Goal: Information Seeking & Learning: Learn about a topic

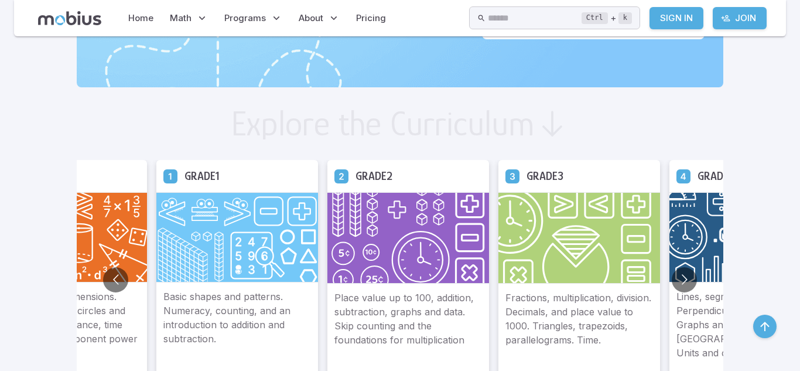
scroll to position [582, 0]
click at [672, 283] on button "Go to next slide" at bounding box center [684, 278] width 25 height 25
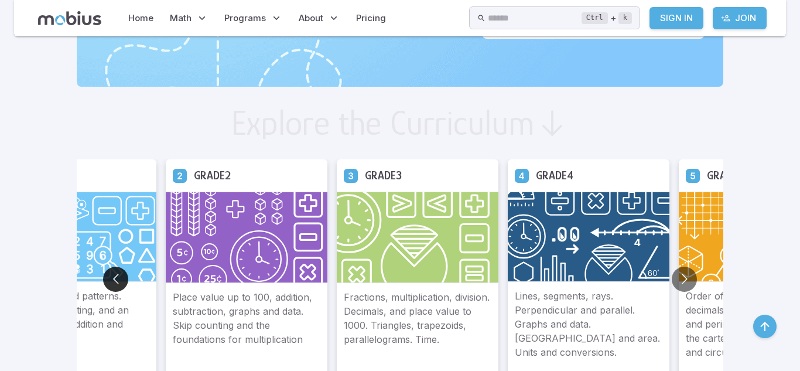
click at [103, 275] on button "Go to previous slide" at bounding box center [115, 278] width 25 height 25
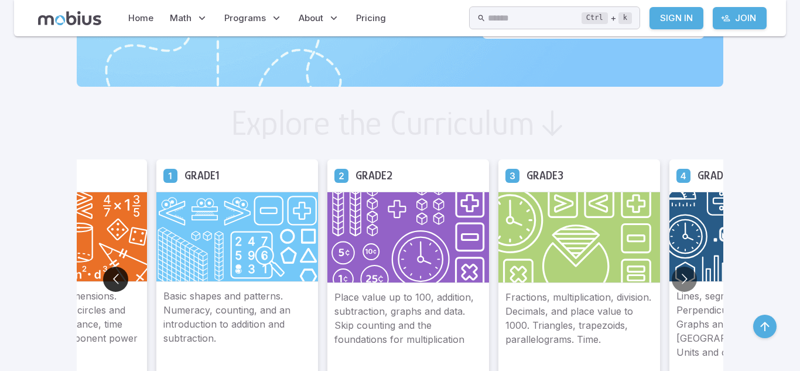
click at [103, 275] on button "Go to previous slide" at bounding box center [115, 278] width 25 height 25
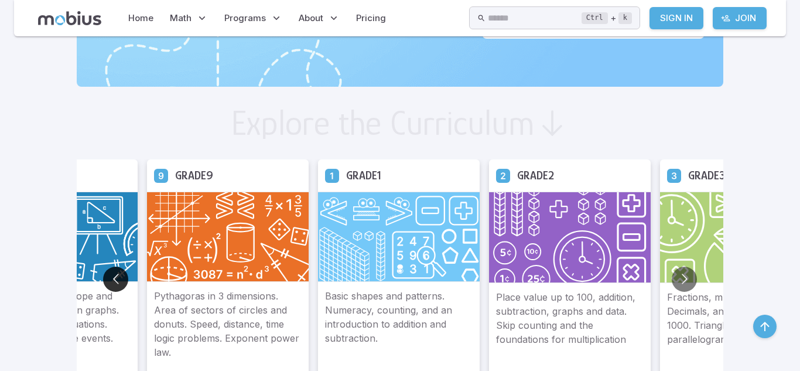
click at [103, 275] on button "Go to previous slide" at bounding box center [115, 278] width 25 height 25
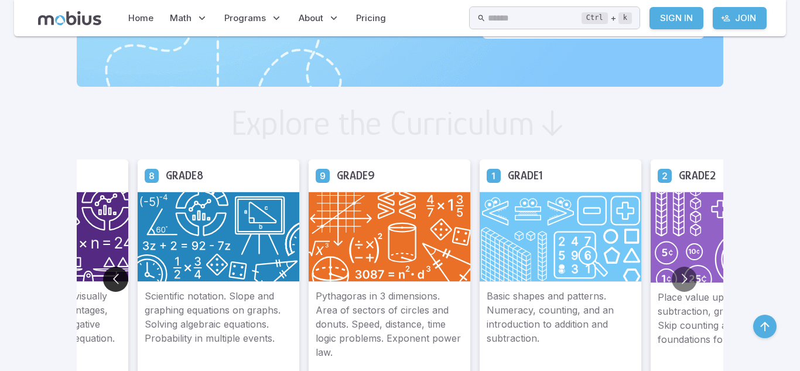
click at [103, 275] on button "Go to previous slide" at bounding box center [115, 278] width 25 height 25
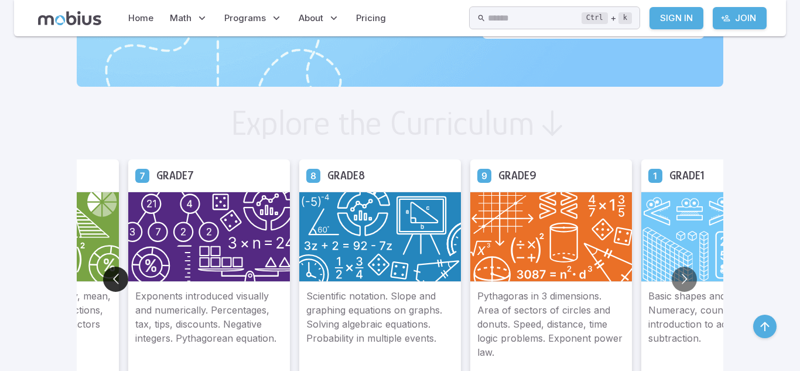
click at [103, 275] on button "Go to previous slide" at bounding box center [115, 278] width 25 height 25
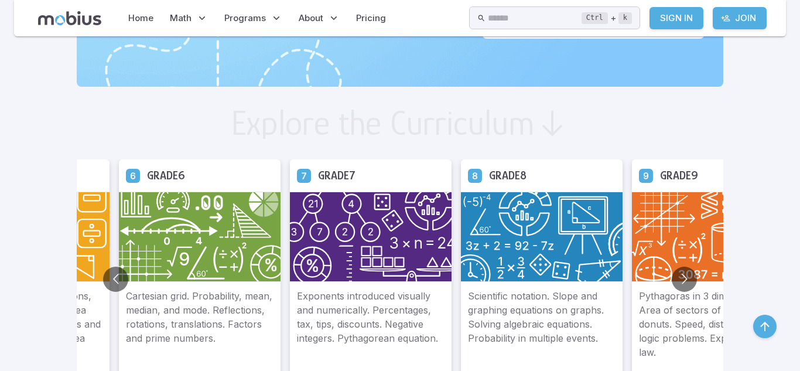
click at [159, 231] on img at bounding box center [200, 237] width 162 height 90
click at [157, 241] on img at bounding box center [200, 237] width 162 height 90
click at [147, 175] on h5 "Grade 6" at bounding box center [166, 175] width 38 height 18
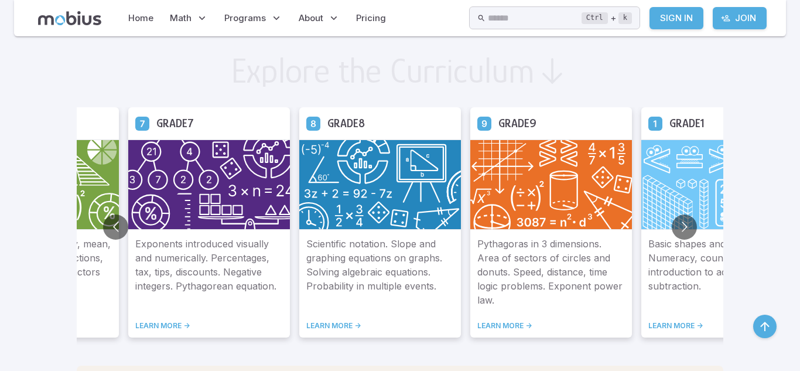
scroll to position [575, 0]
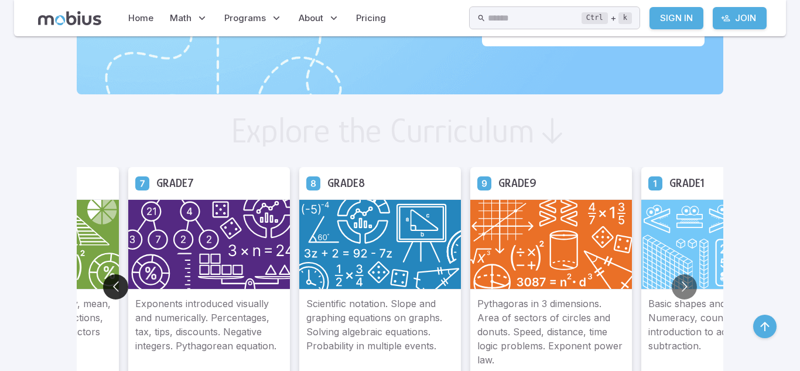
click at [103, 282] on button "Go to previous slide" at bounding box center [115, 286] width 25 height 25
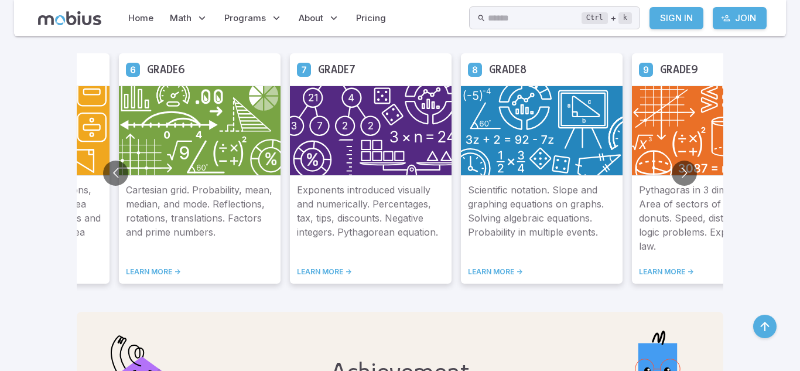
scroll to position [691, 0]
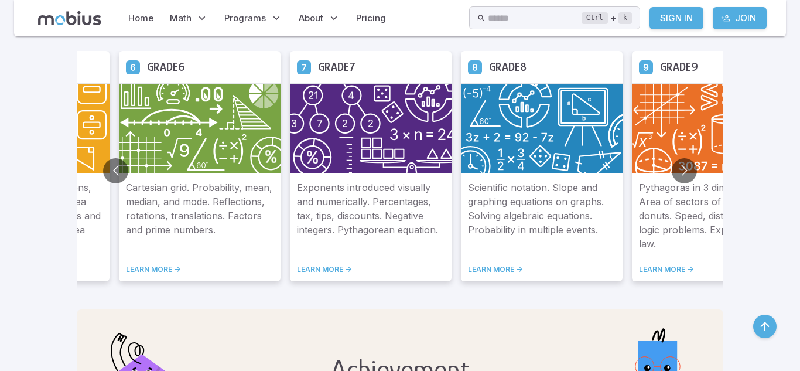
click at [149, 97] on img at bounding box center [200, 128] width 162 height 90
click at [149, 98] on img at bounding box center [200, 128] width 162 height 90
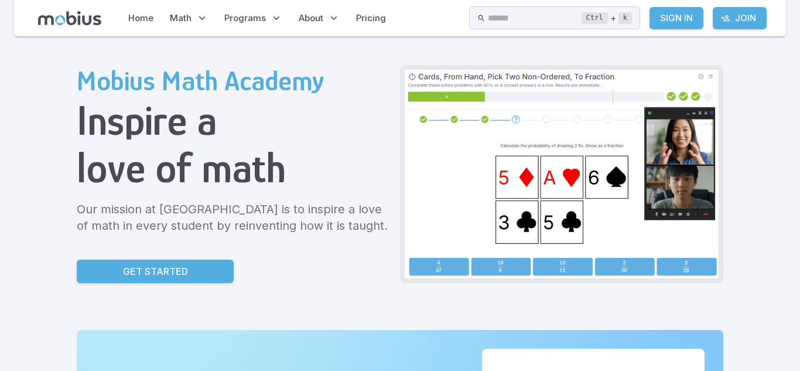
scroll to position [32, 0]
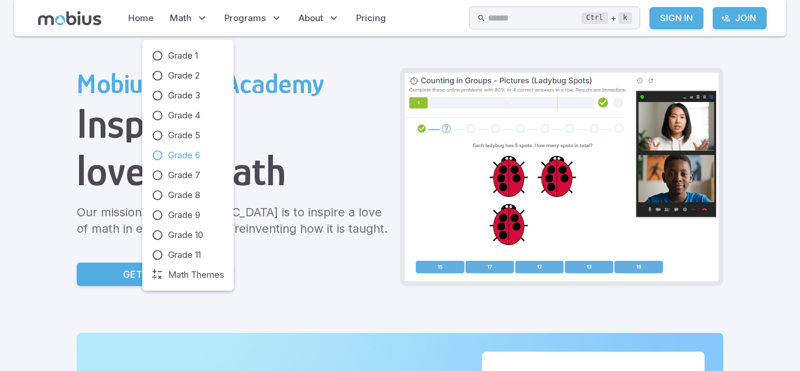
click at [200, 149] on span "Grade 6" at bounding box center [184, 155] width 32 height 13
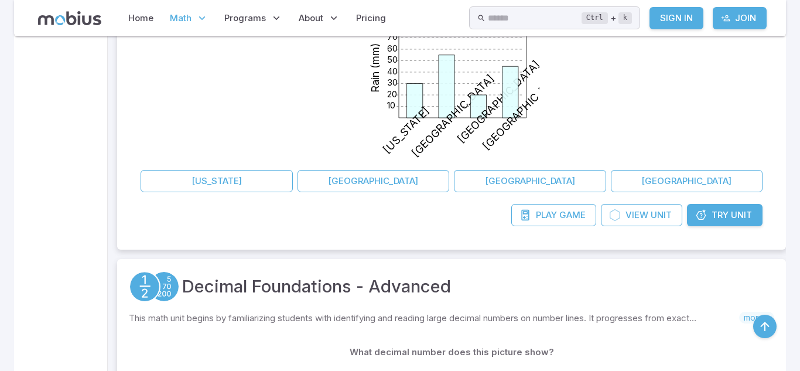
scroll to position [309, 0]
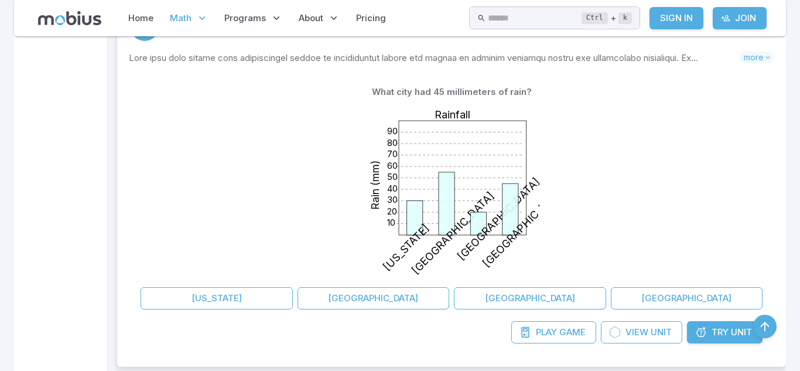
click at [513, 220] on icon at bounding box center [511, 209] width 16 height 52
click at [519, 201] on icon at bounding box center [463, 178] width 128 height 114
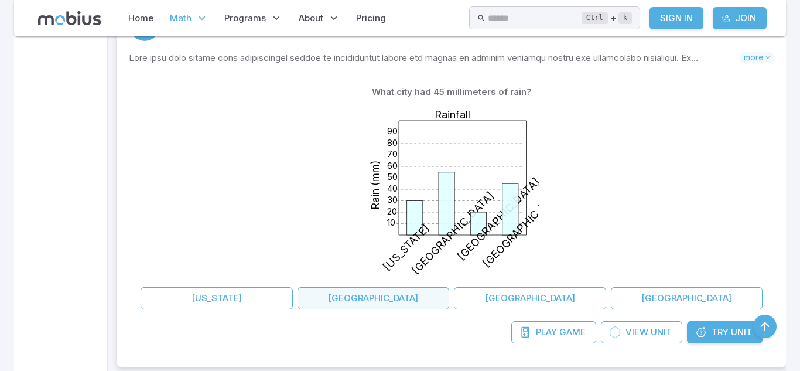
click at [388, 303] on button "[GEOGRAPHIC_DATA]" at bounding box center [374, 298] width 152 height 22
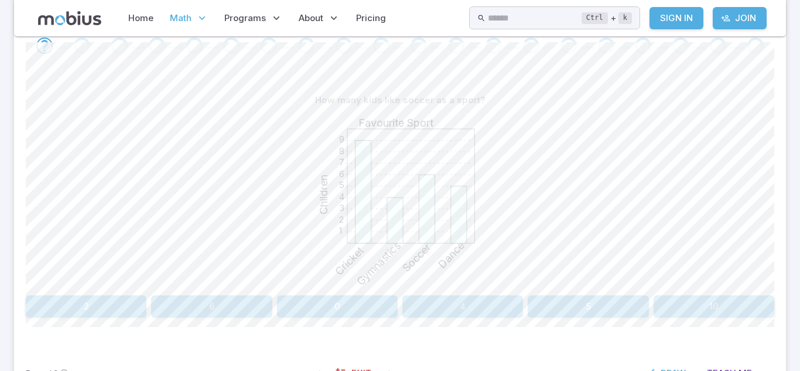
scroll to position [257, 0]
click at [233, 308] on button "6" at bounding box center [211, 304] width 121 height 22
click at [170, 305] on button "Baseball" at bounding box center [118, 304] width 184 height 22
click at [497, 310] on button "[DATE]" at bounding box center [494, 304] width 184 height 22
click at [684, 302] on button "[DATE]" at bounding box center [683, 304] width 184 height 22
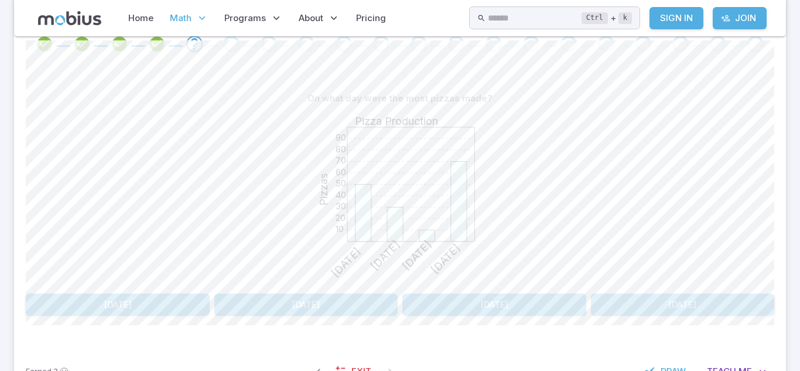
click at [644, 296] on button "[DATE]" at bounding box center [683, 304] width 184 height 22
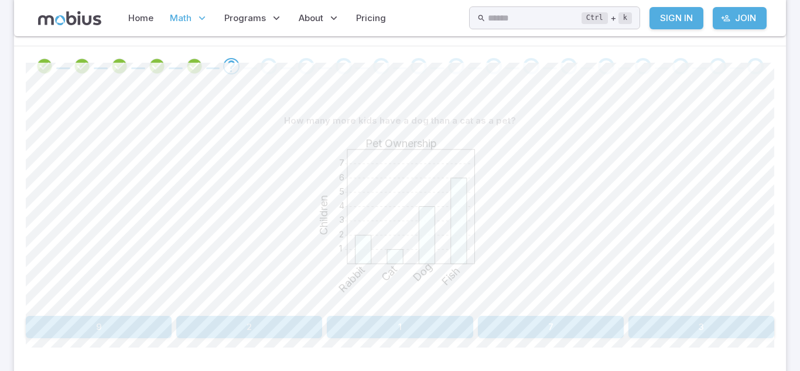
scroll to position [235, 0]
click at [672, 319] on button "3" at bounding box center [701, 326] width 146 height 22
click at [642, 323] on button "9" at bounding box center [701, 326] width 146 height 22
click at [512, 333] on button "Hamster" at bounding box center [588, 326] width 372 height 22
click at [579, 323] on button "19" at bounding box center [588, 326] width 121 height 22
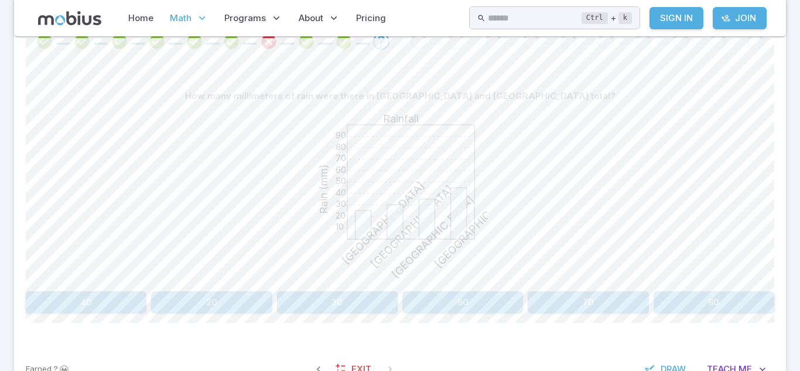
scroll to position [263, 0]
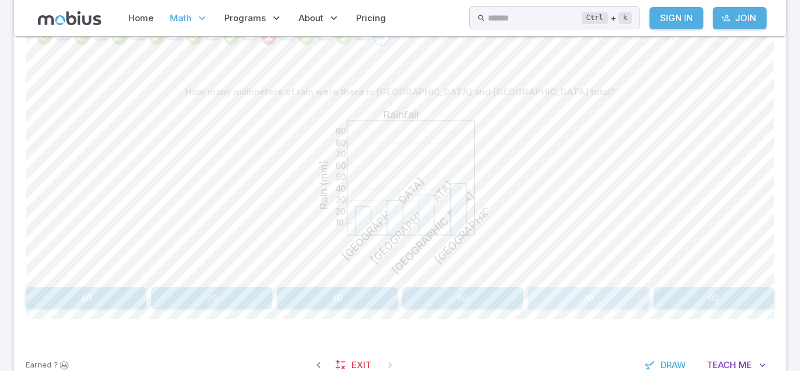
click at [565, 305] on button "70" at bounding box center [588, 298] width 121 height 22
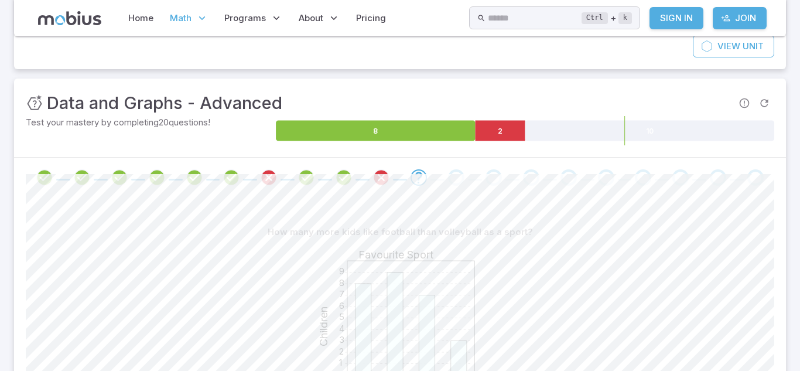
scroll to position [124, 0]
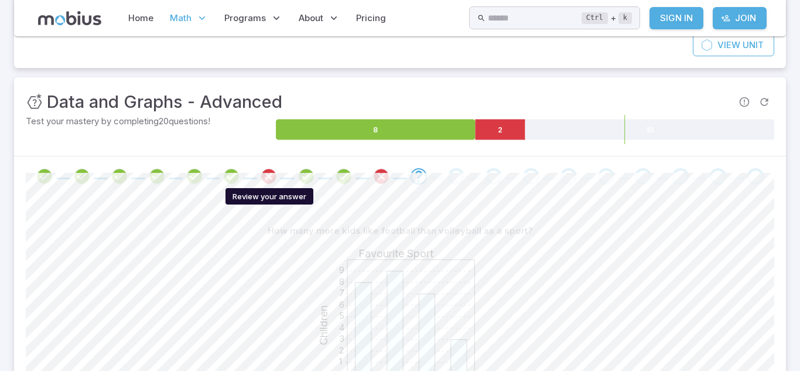
click at [272, 175] on icon "Review your answer" at bounding box center [269, 177] width 18 height 18
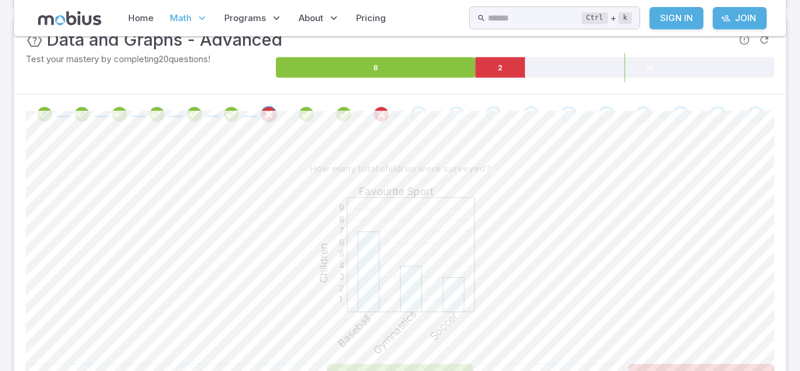
scroll to position [185, 0]
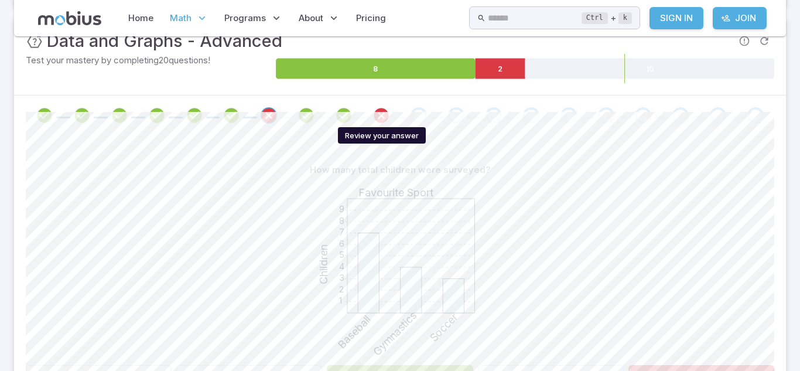
click at [384, 117] on icon "Review your answer" at bounding box center [382, 116] width 18 height 18
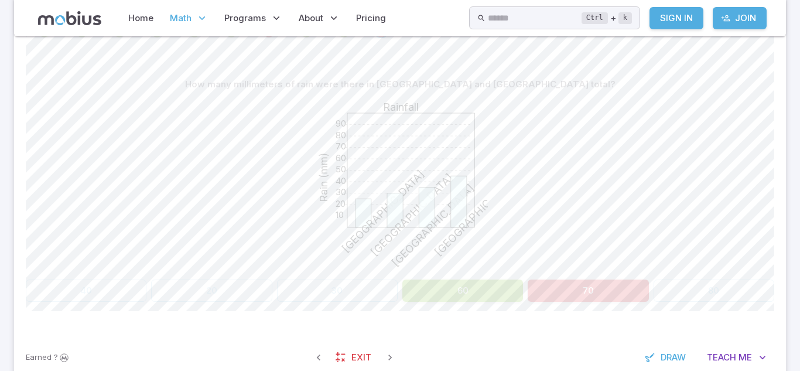
scroll to position [272, 0]
click at [473, 291] on button "60" at bounding box center [462, 289] width 121 height 22
click at [471, 291] on button "60" at bounding box center [462, 289] width 121 height 22
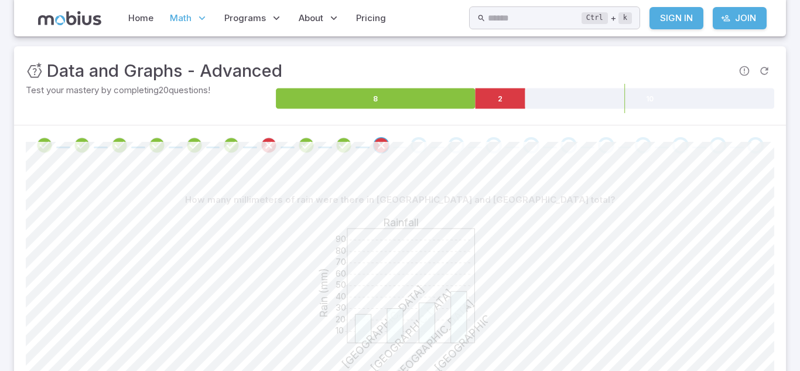
scroll to position [156, 0]
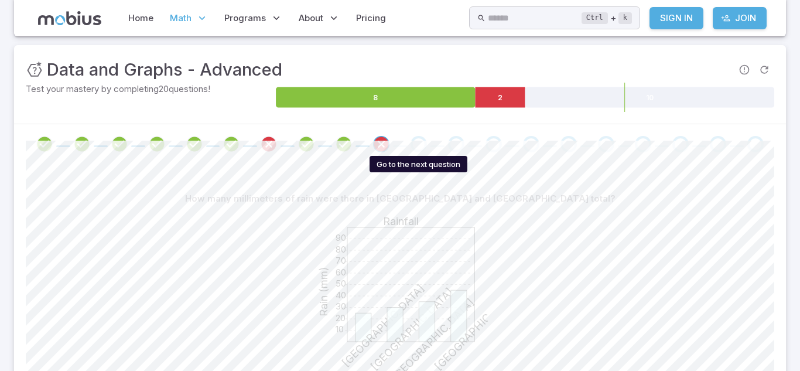
click at [419, 140] on div "Go to the next question" at bounding box center [419, 144] width 16 height 16
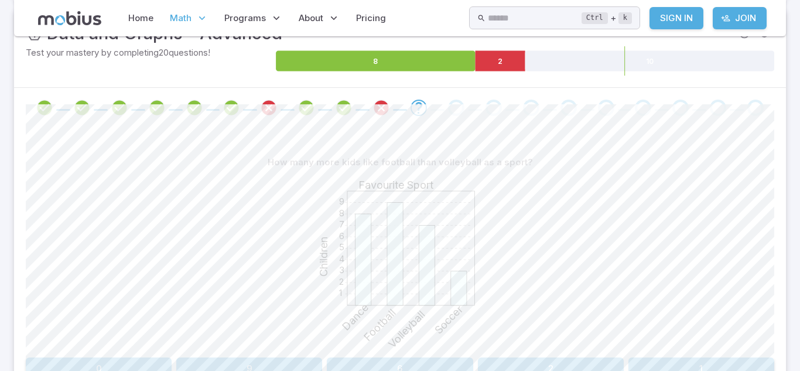
scroll to position [253, 0]
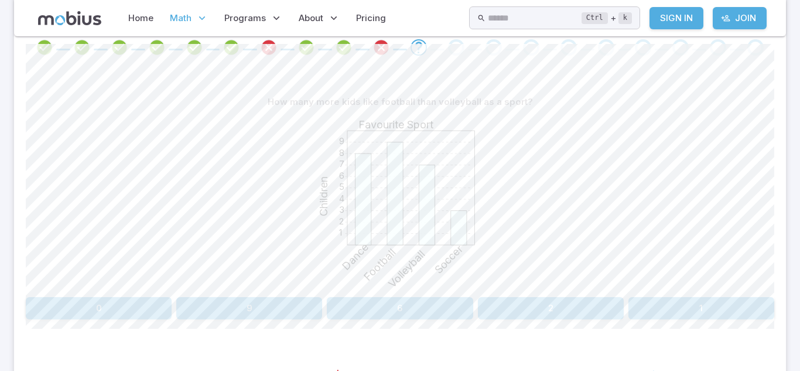
click at [563, 305] on button "2" at bounding box center [551, 308] width 146 height 22
click at [358, 303] on button "Football" at bounding box center [212, 308] width 372 height 22
click at [541, 307] on button "Dog and Fish" at bounding box center [551, 308] width 146 height 22
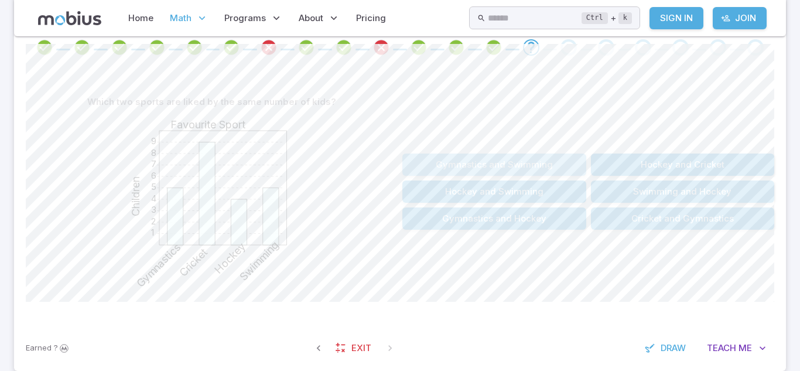
click at [487, 162] on button "Gymnastics and Swimming" at bounding box center [494, 164] width 184 height 22
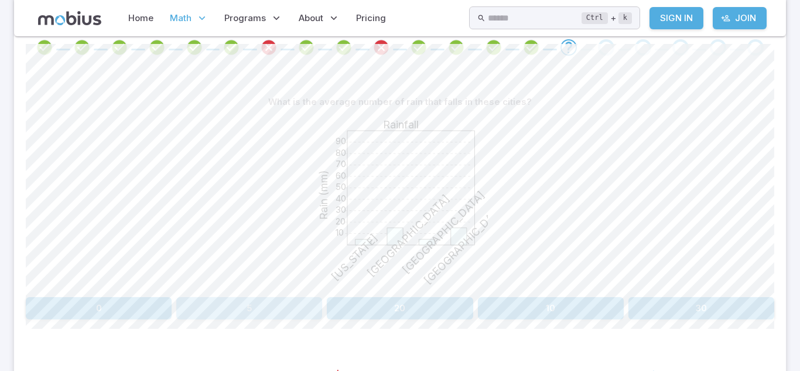
click at [245, 301] on button "5" at bounding box center [249, 308] width 146 height 22
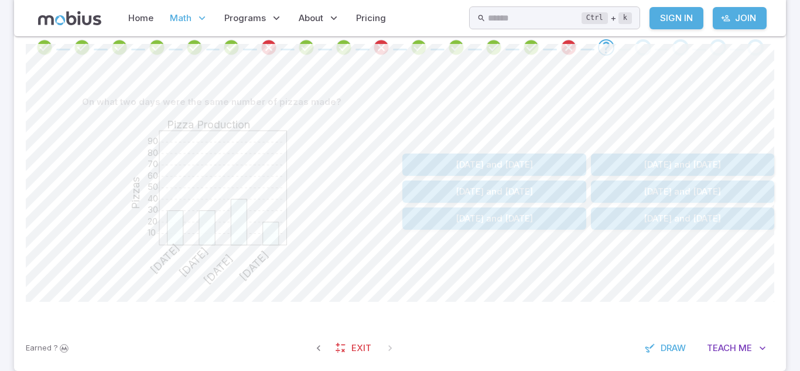
click at [572, 308] on div "On what two days were the same number of pizzas made? 10 20 30 40 50 60 70 80 9…" at bounding box center [400, 196] width 749 height 258
click at [633, 184] on button "Monday and Tuesday" at bounding box center [683, 191] width 184 height 22
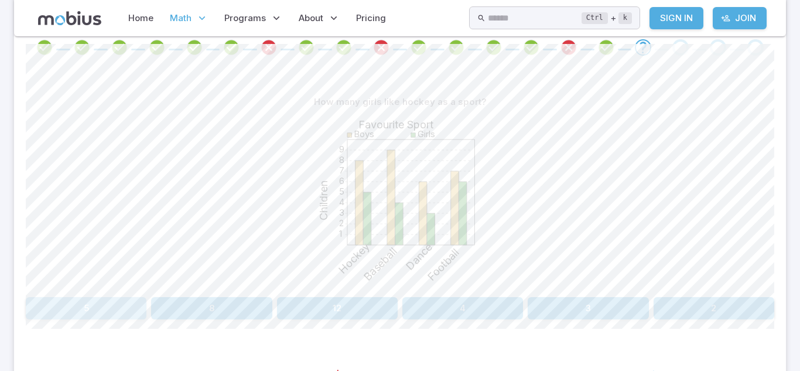
click at [134, 305] on button "5" at bounding box center [86, 308] width 121 height 22
click at [82, 305] on button "Football" at bounding box center [118, 308] width 184 height 22
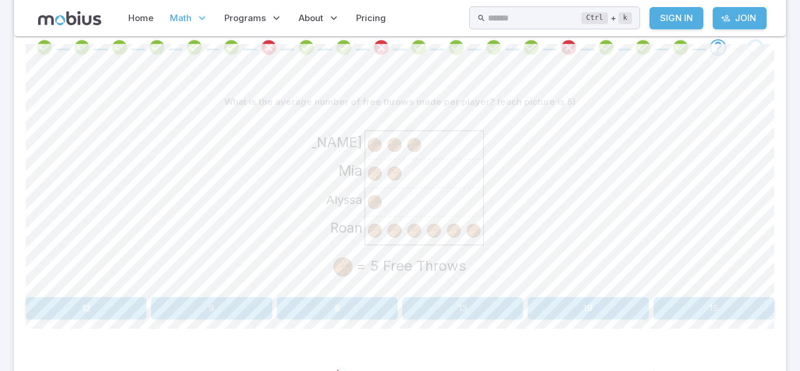
click at [54, 313] on button "12" at bounding box center [86, 308] width 121 height 22
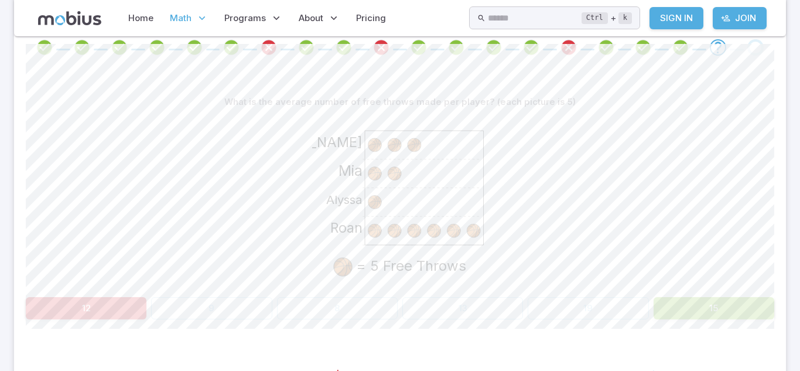
click at [54, 313] on button "12" at bounding box center [86, 308] width 121 height 22
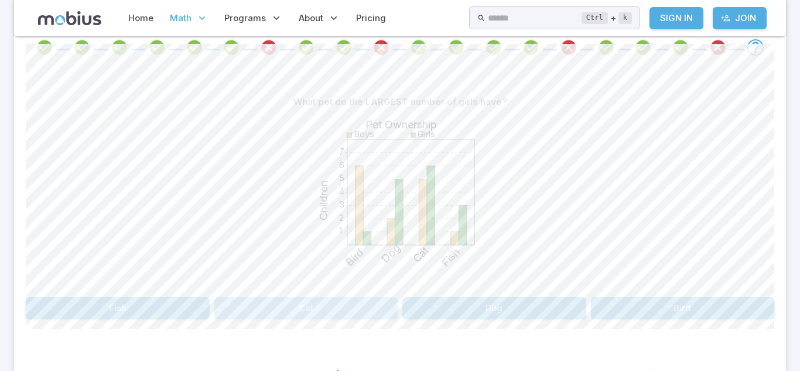
click at [295, 311] on button "Cat" at bounding box center [306, 308] width 184 height 22
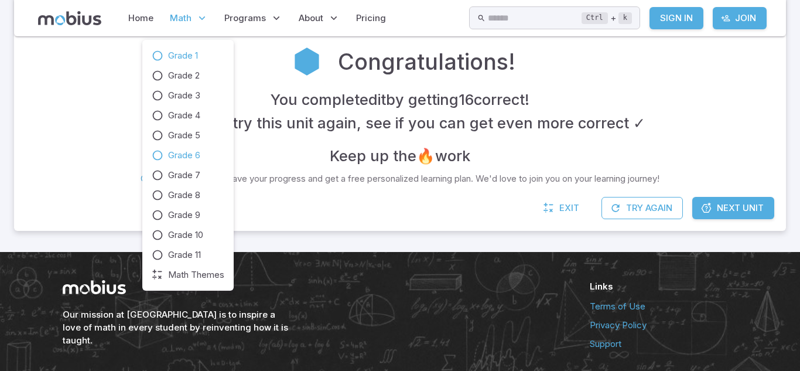
click at [160, 57] on icon at bounding box center [158, 56] width 12 height 12
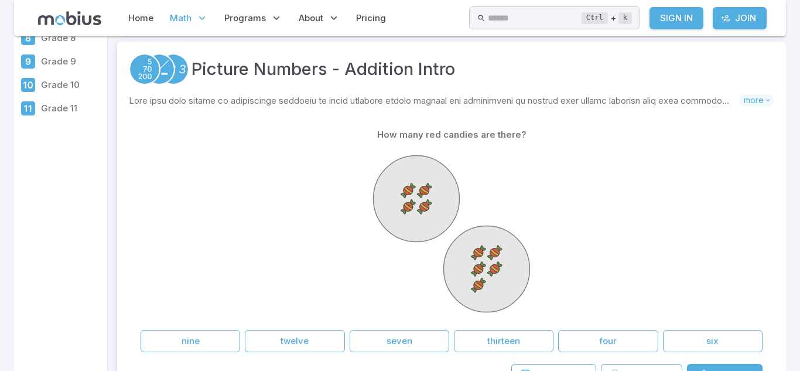
scroll to position [186, 0]
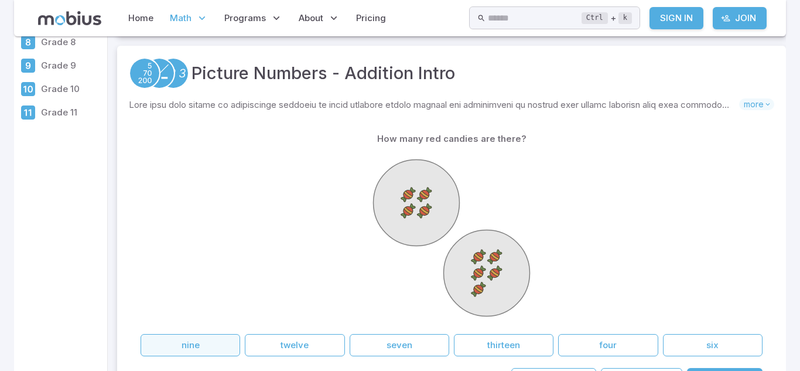
click at [202, 339] on button "nine" at bounding box center [191, 345] width 100 height 22
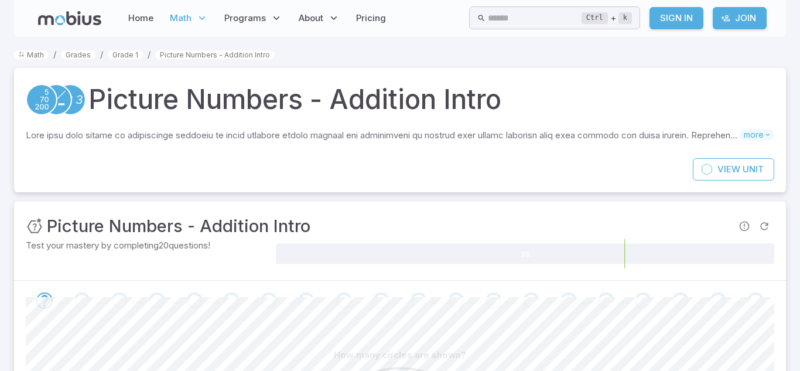
click at [548, 221] on div "Unit Mastery : Picture Numbers - Addition Intro" at bounding box center [400, 226] width 749 height 26
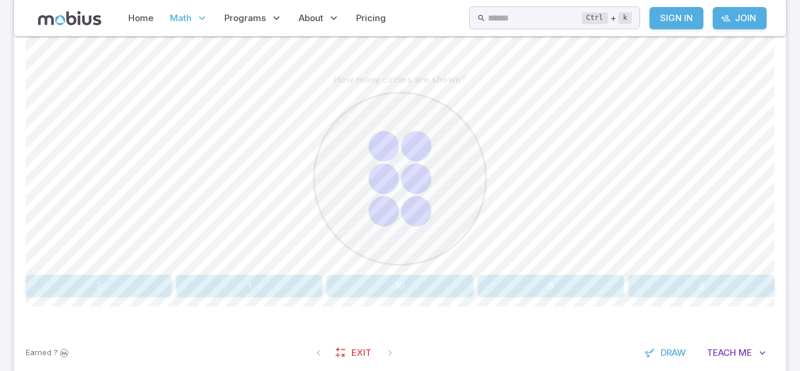
scroll to position [297, 0]
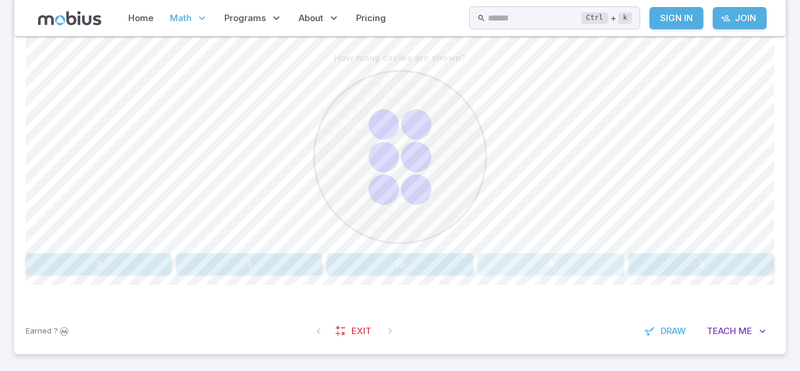
click at [542, 264] on button "6" at bounding box center [551, 264] width 146 height 22
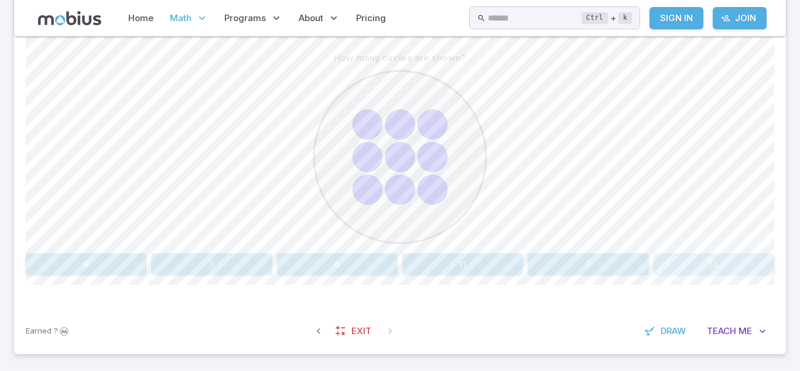
click at [754, 261] on button "12" at bounding box center [714, 264] width 121 height 22
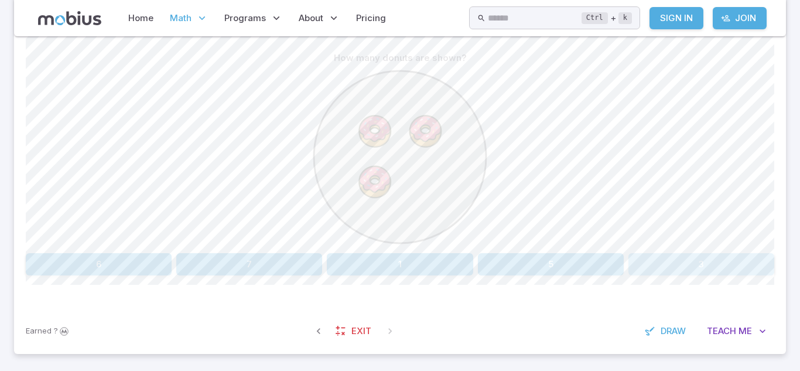
click at [675, 271] on button "3" at bounding box center [701, 264] width 146 height 22
click at [678, 258] on button "four" at bounding box center [701, 264] width 146 height 22
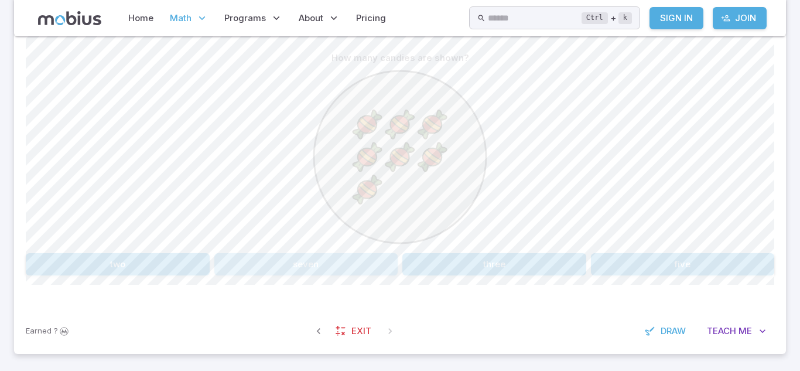
click at [361, 262] on button "seven" at bounding box center [306, 264] width 184 height 22
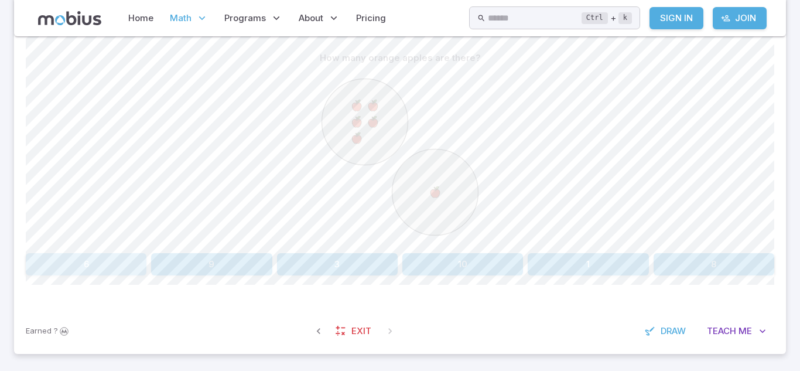
click at [91, 269] on button "6" at bounding box center [86, 264] width 121 height 22
click at [628, 269] on button "9" at bounding box center [588, 264] width 121 height 22
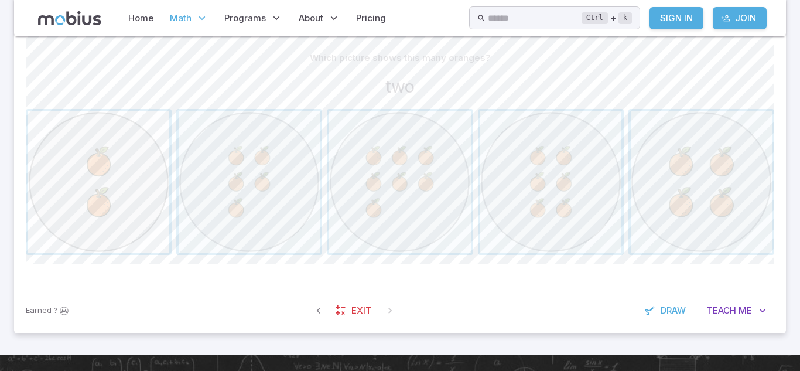
click at [66, 160] on span "button" at bounding box center [98, 181] width 141 height 141
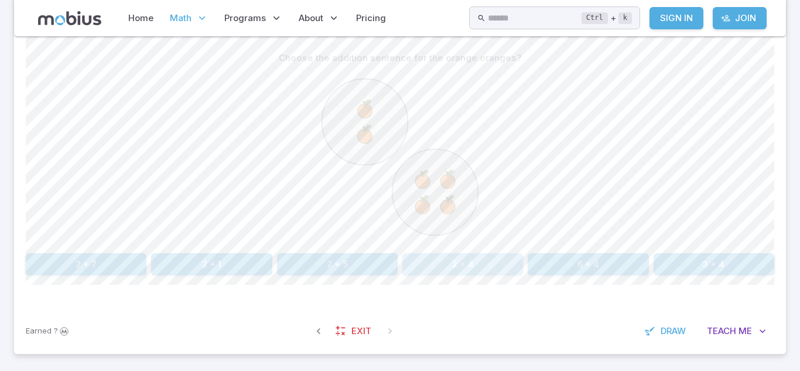
click at [484, 257] on button "2 + 4" at bounding box center [462, 264] width 121 height 22
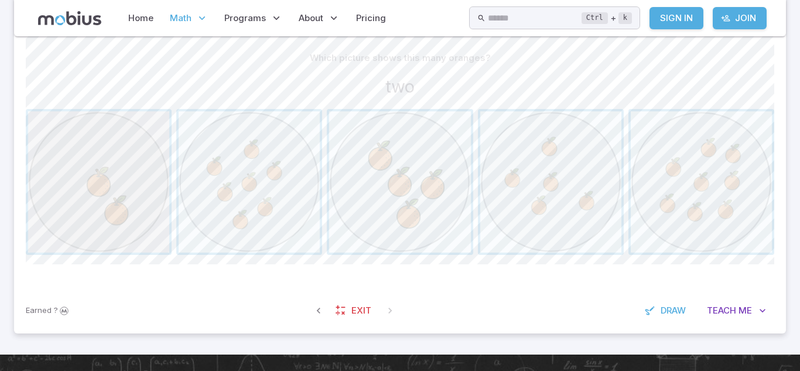
click at [104, 213] on span "button" at bounding box center [98, 181] width 141 height 141
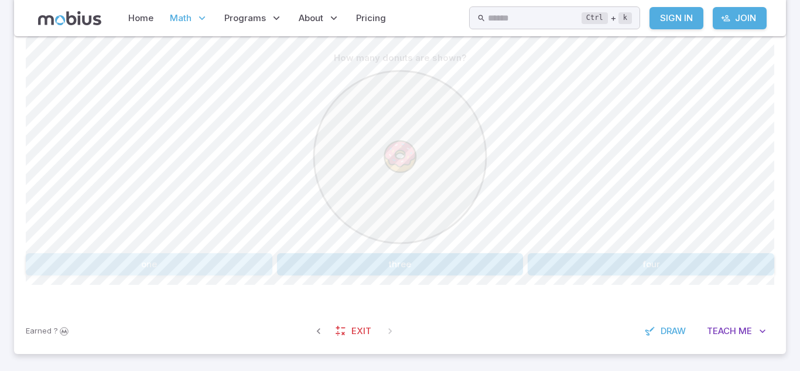
click at [215, 259] on button "one" at bounding box center [149, 264] width 247 height 22
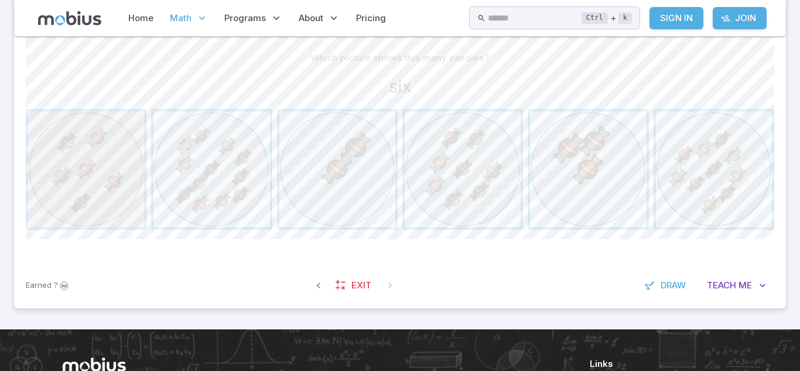
click at [136, 186] on span "button" at bounding box center [86, 169] width 116 height 116
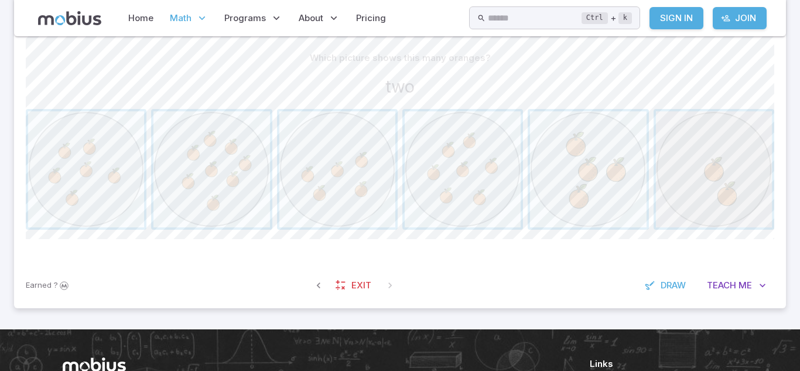
click at [706, 156] on span "button" at bounding box center [714, 169] width 116 height 116
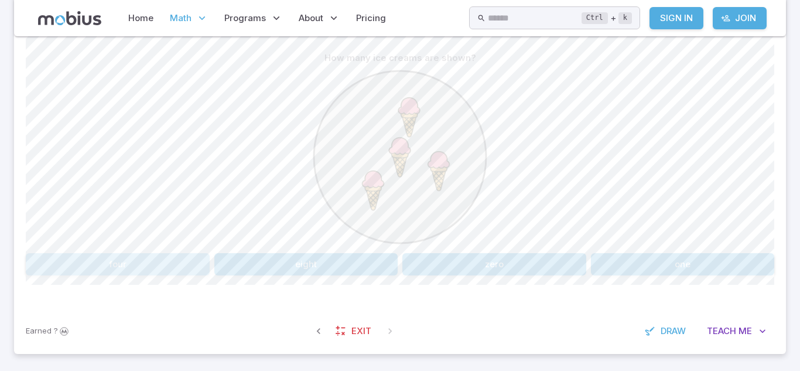
click at [135, 265] on button "four" at bounding box center [118, 264] width 184 height 22
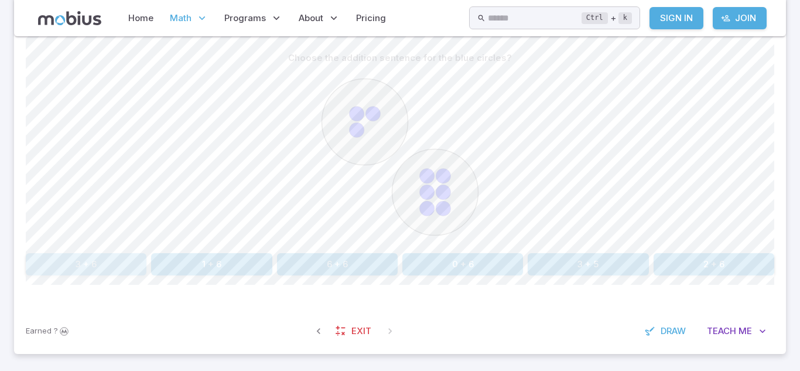
click at [99, 262] on button "3 + 6" at bounding box center [86, 264] width 121 height 22
click at [546, 257] on button "7 + 2" at bounding box center [588, 264] width 121 height 22
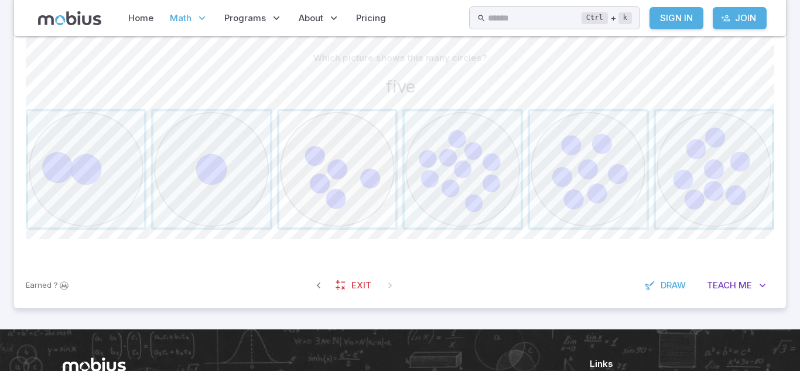
click at [350, 201] on span "button" at bounding box center [337, 169] width 116 height 116
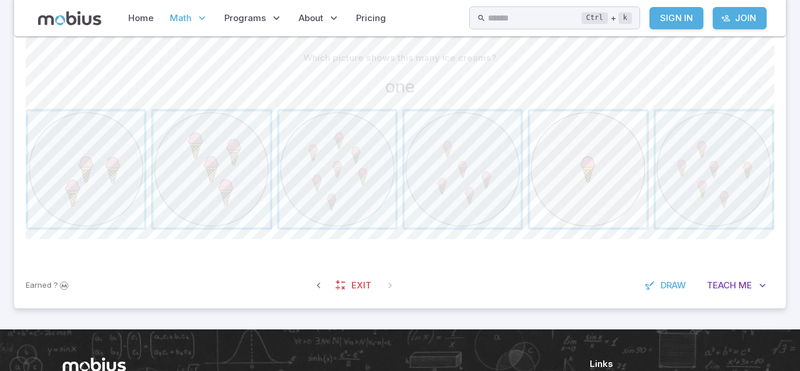
click at [611, 165] on span "button" at bounding box center [588, 169] width 116 height 116
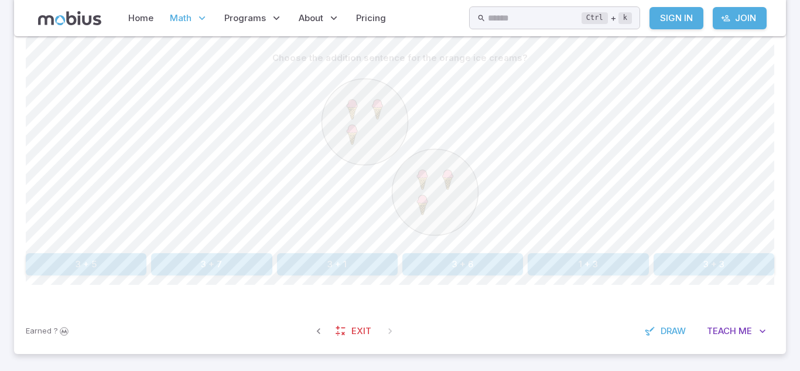
click at [698, 265] on button "3 + 3" at bounding box center [714, 264] width 121 height 22
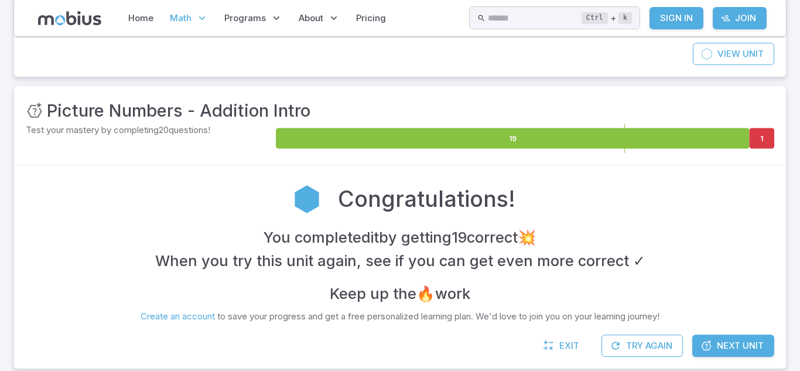
scroll to position [115, 0]
click at [763, 135] on icon at bounding box center [762, 138] width 25 height 20
click at [771, 134] on icon at bounding box center [762, 138] width 25 height 20
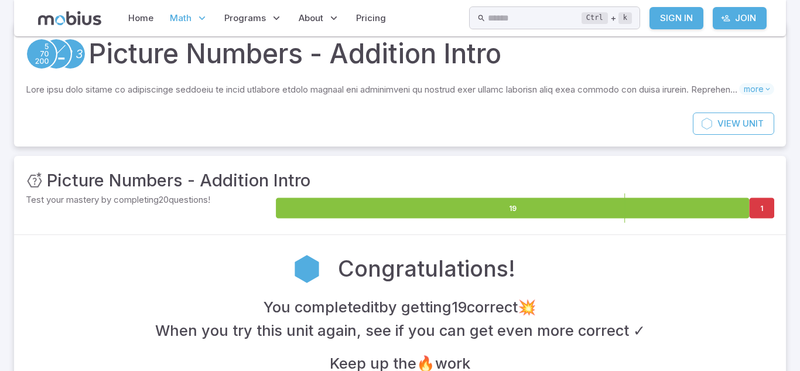
scroll to position [0, 0]
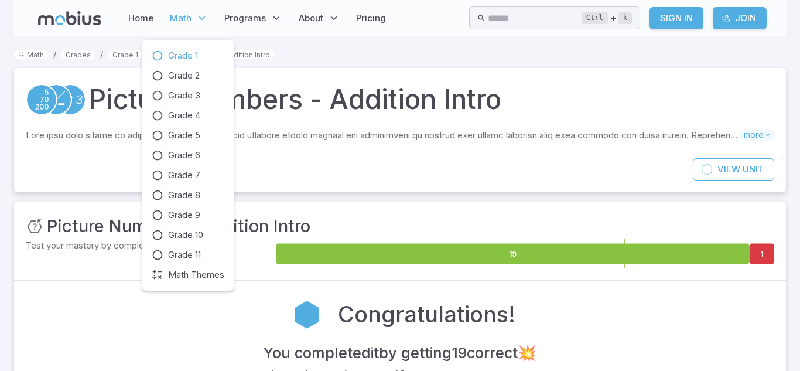
click at [194, 22] on p "Math" at bounding box center [188, 18] width 45 height 27
click at [201, 169] on link "Grade 7" at bounding box center [188, 175] width 73 height 13
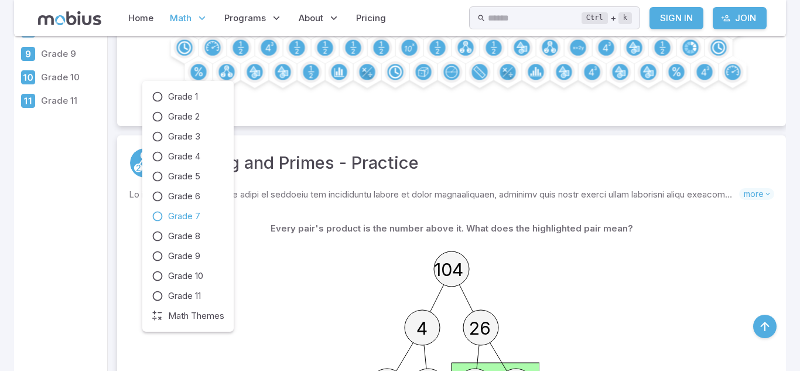
scroll to position [239, 0]
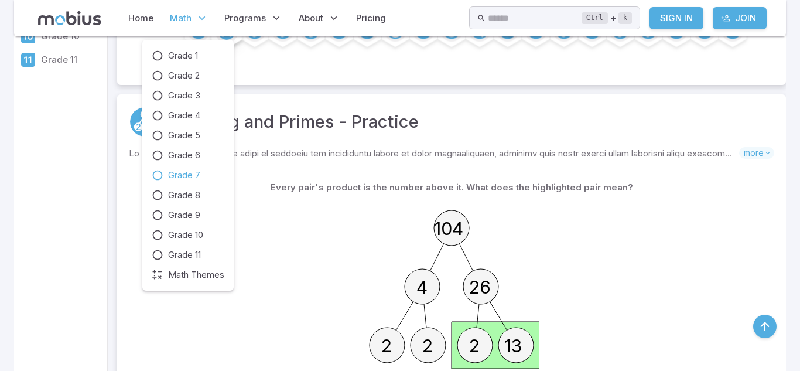
click at [259, 244] on div "104 4 26 2 2 2 13" at bounding box center [452, 288] width 622 height 179
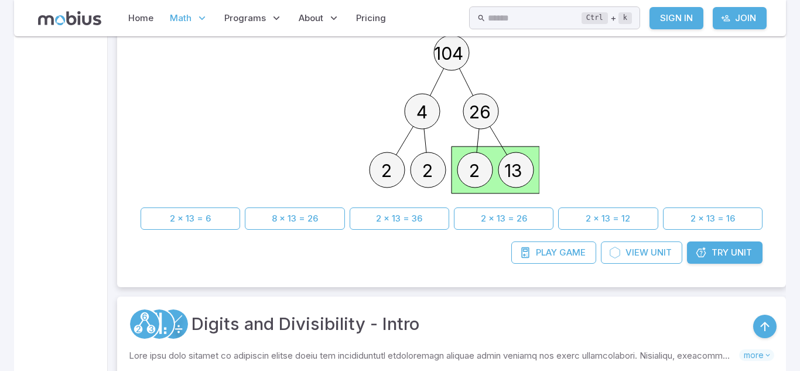
scroll to position [414, 0]
click at [508, 223] on button "2 x 13 = 26" at bounding box center [504, 219] width 100 height 22
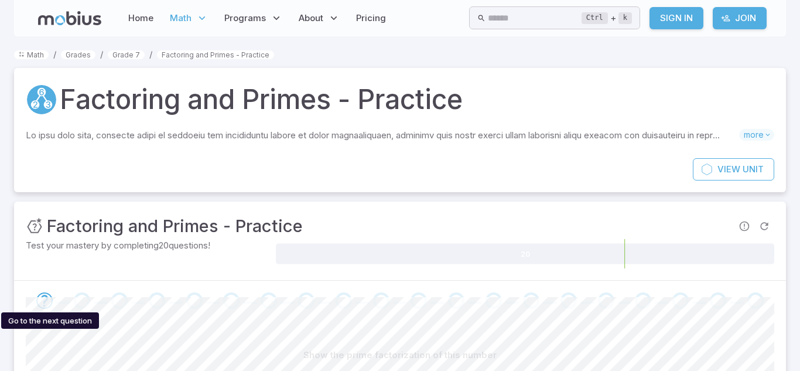
click at [47, 305] on icon "Go to the next question" at bounding box center [44, 300] width 14 height 14
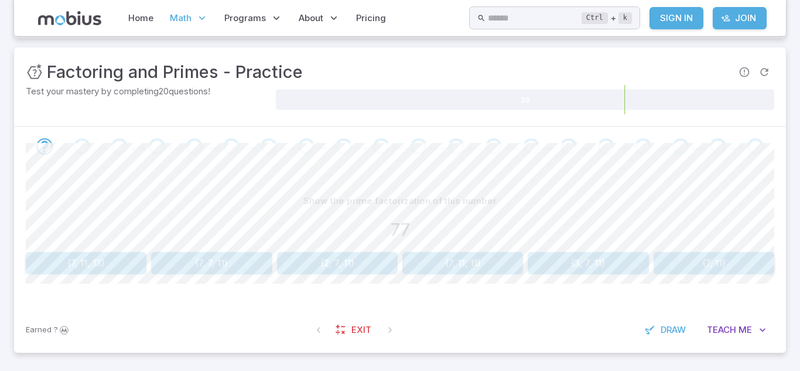
scroll to position [153, 0]
click at [258, 261] on button "{7, 7, 11}" at bounding box center [211, 263] width 121 height 22
click at [86, 268] on button "{2, 11}" at bounding box center [86, 263] width 121 height 22
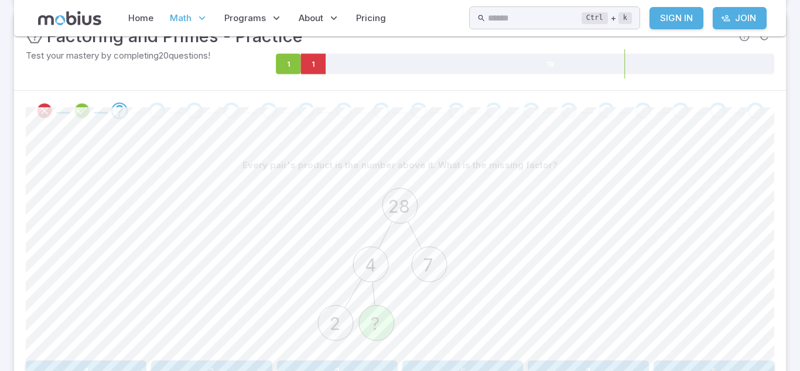
scroll to position [209, 0]
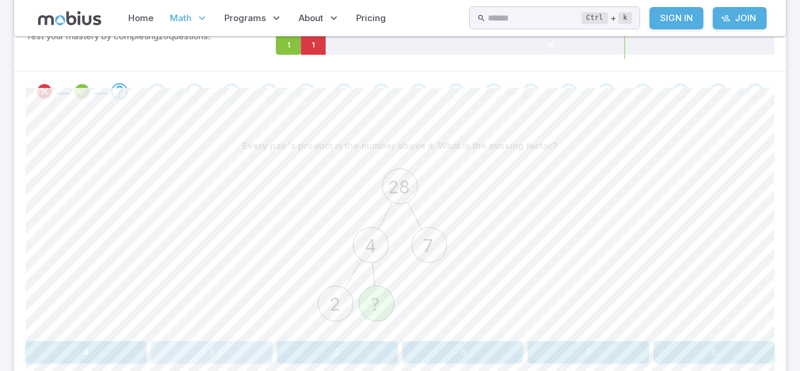
click at [224, 343] on button "3" at bounding box center [211, 352] width 121 height 22
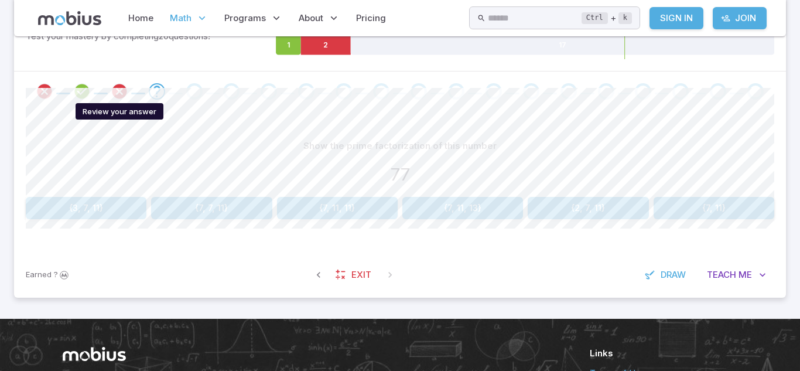
click at [120, 93] on icon "Review your answer" at bounding box center [120, 92] width 18 height 18
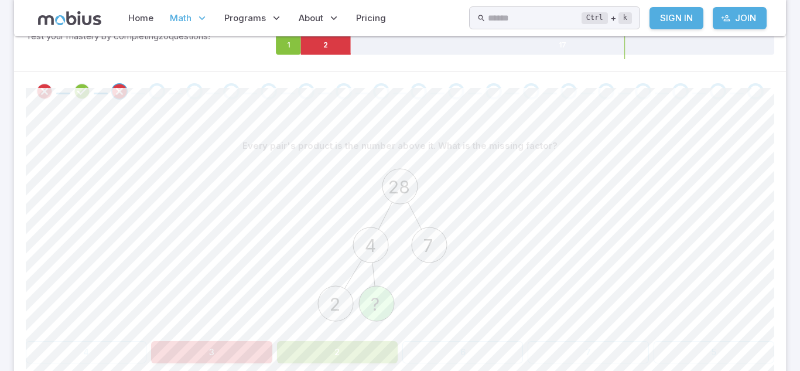
click at [284, 365] on div "Every pair's product is the number above it. What is the missing factor? 28 4 7…" at bounding box center [400, 253] width 749 height 285
click at [160, 96] on div "Go to the next question" at bounding box center [157, 91] width 16 height 16
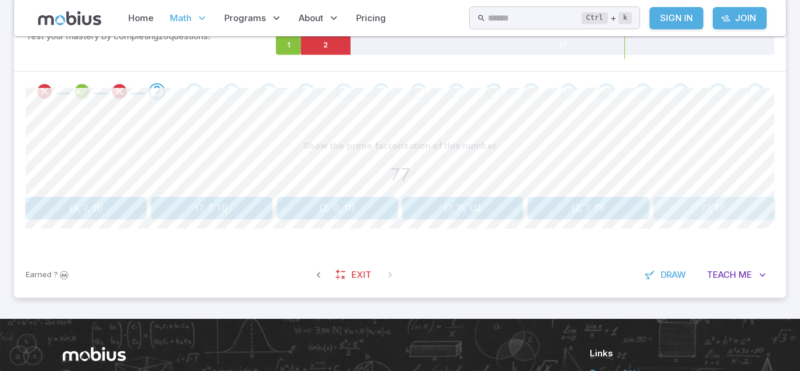
click at [692, 217] on button "{7, 11}" at bounding box center [714, 208] width 121 height 22
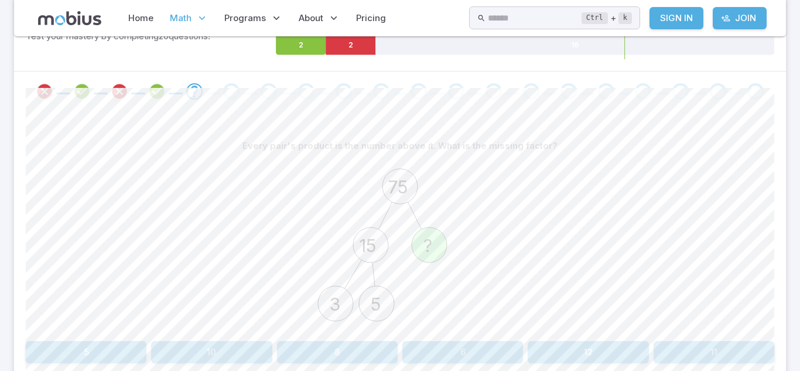
click at [641, 348] on button "12" at bounding box center [588, 352] width 121 height 22
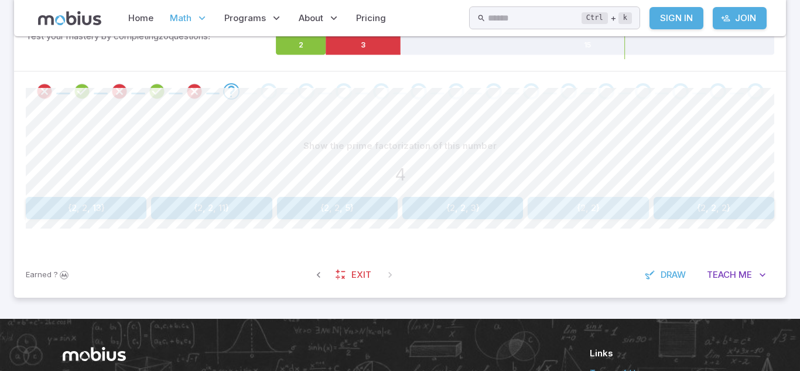
click at [607, 214] on button "{2, 2}" at bounding box center [588, 208] width 121 height 22
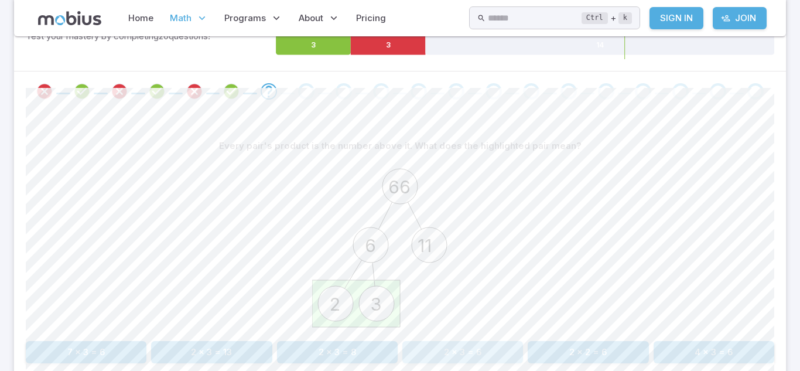
click at [514, 347] on button "2 x 3 = 6" at bounding box center [462, 352] width 121 height 22
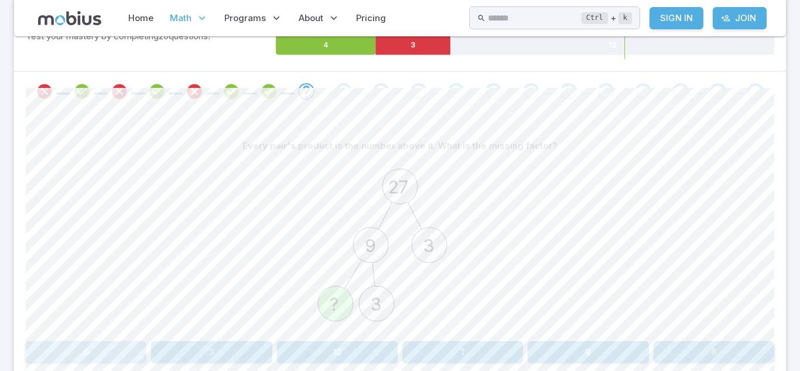
click at [86, 355] on button "6" at bounding box center [86, 352] width 121 height 22
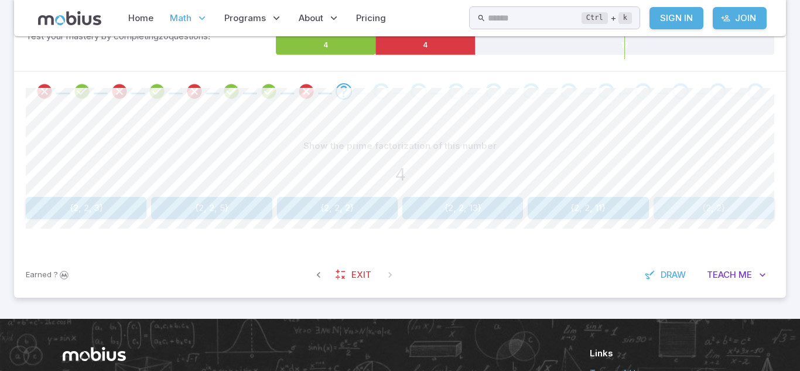
click at [691, 206] on button "{2, 2}" at bounding box center [714, 208] width 121 height 22
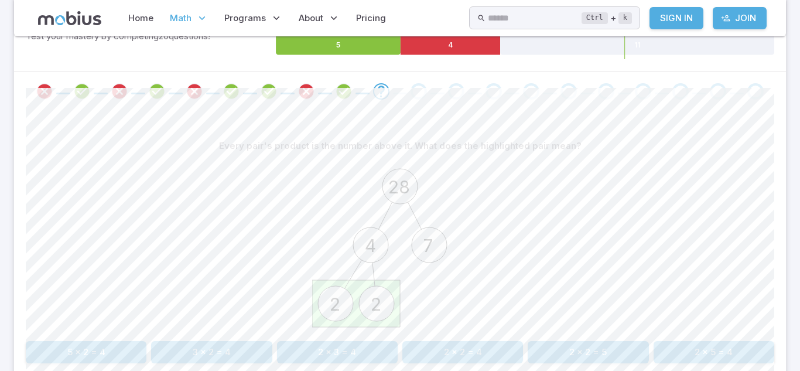
click at [423, 354] on button "2 x 2 = 4" at bounding box center [462, 352] width 121 height 22
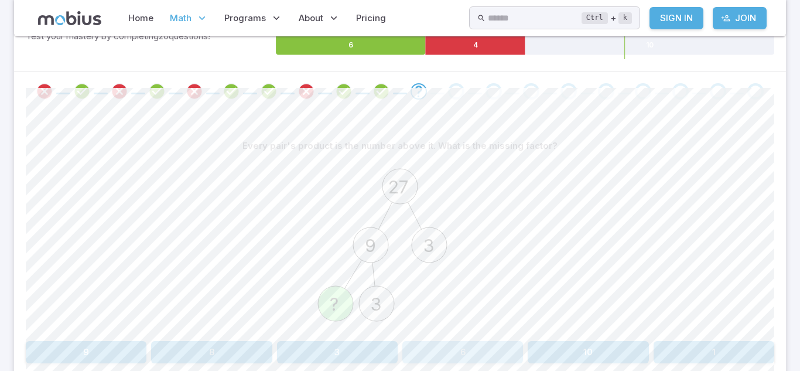
click at [476, 349] on button "6" at bounding box center [462, 352] width 121 height 22
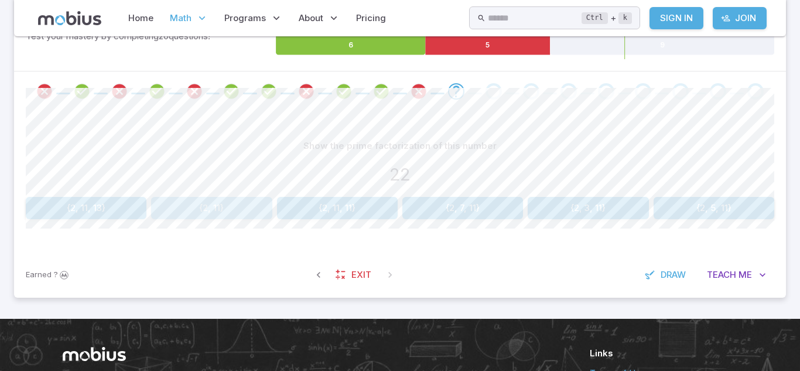
click at [236, 199] on button "{2, 11}" at bounding box center [211, 208] width 121 height 22
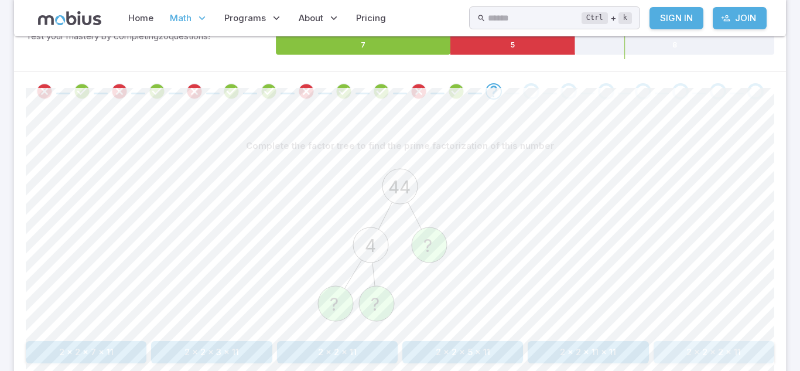
click at [678, 354] on button "2 x 2 x 2 x 11" at bounding box center [714, 352] width 121 height 22
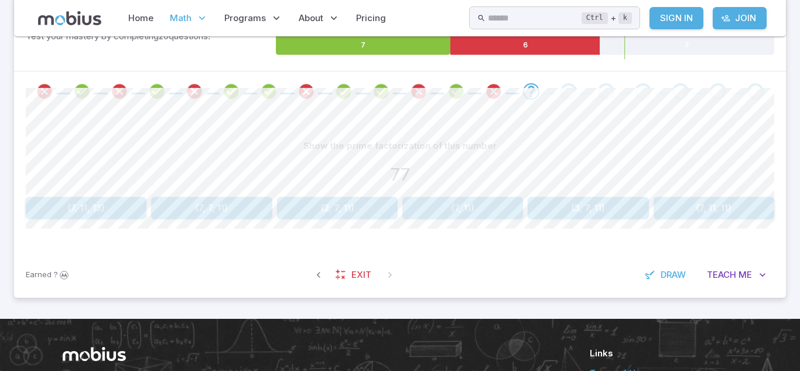
click at [472, 207] on button "{7, 11}" at bounding box center [462, 208] width 121 height 22
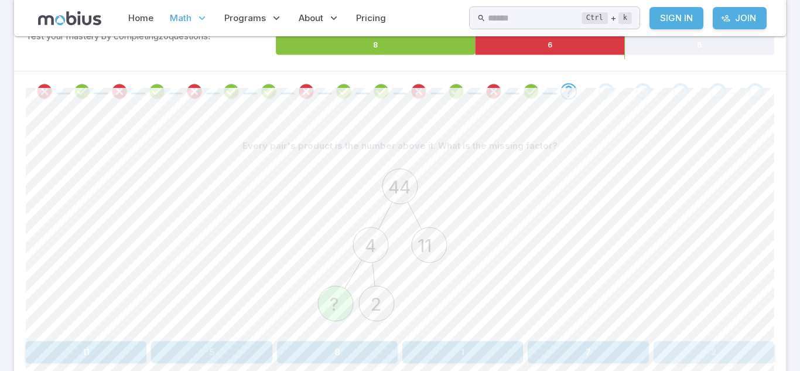
click at [727, 358] on button "2" at bounding box center [714, 352] width 121 height 22
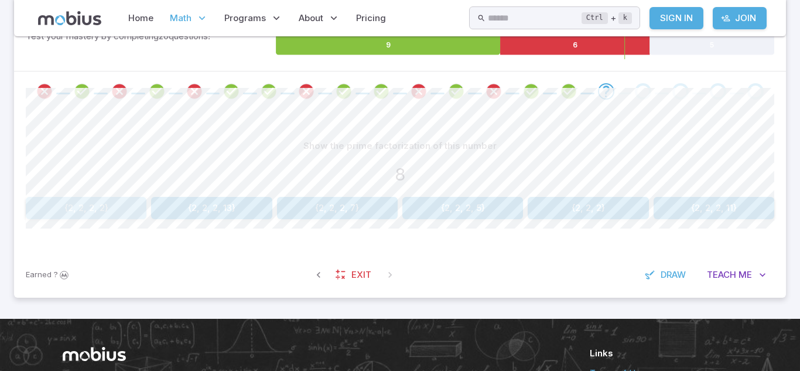
click at [88, 215] on button "{2, 2, 2, 2}" at bounding box center [86, 208] width 121 height 22
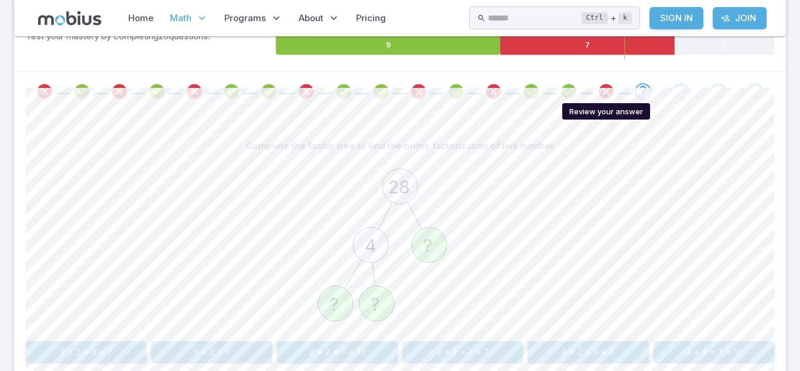
click at [610, 93] on icon "Review your answer" at bounding box center [606, 92] width 18 height 18
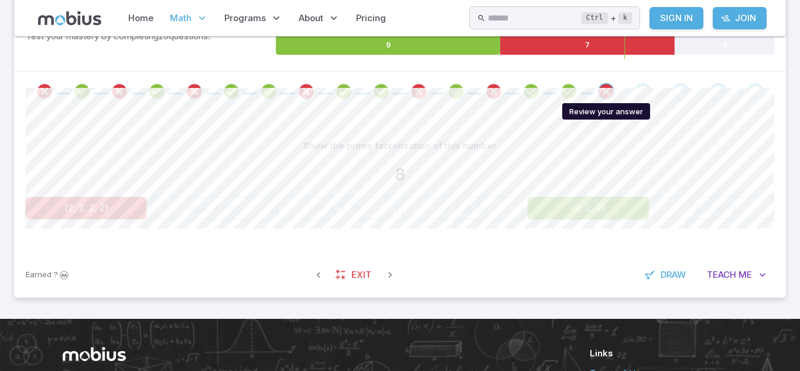
click at [607, 93] on icon "Review your answer" at bounding box center [606, 92] width 18 height 18
click at [643, 93] on div "Go to the next question" at bounding box center [643, 91] width 16 height 16
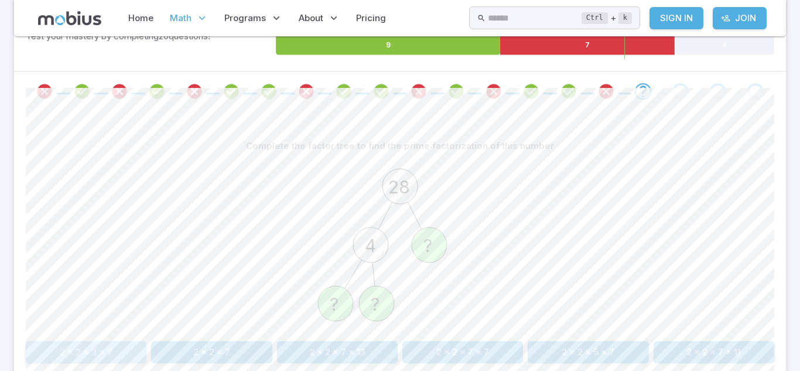
click at [50, 346] on button "2 x 2 x 3 x 7" at bounding box center [86, 352] width 121 height 22
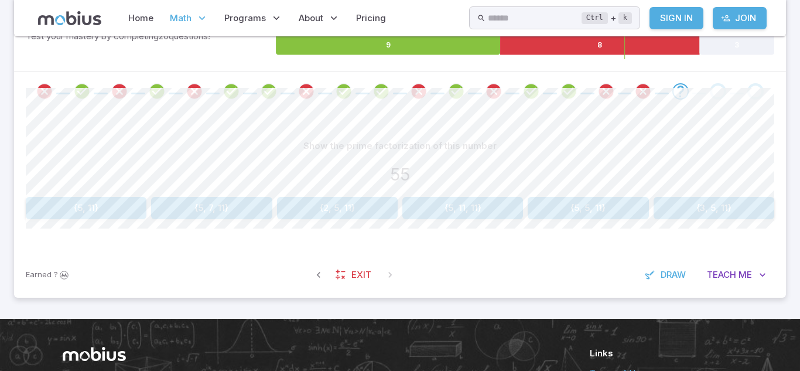
click at [127, 208] on button "{5, 11}" at bounding box center [86, 208] width 121 height 22
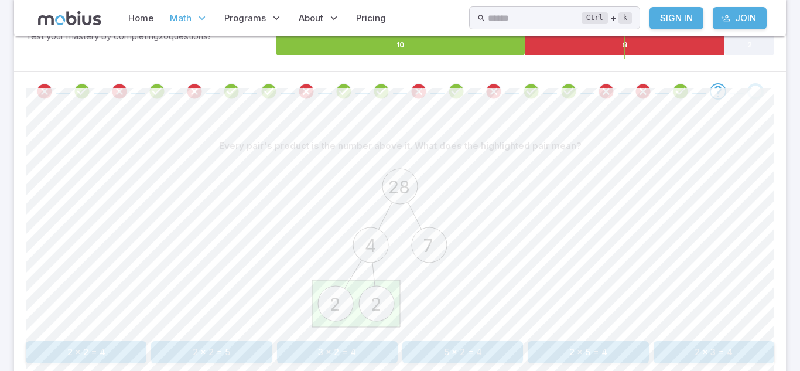
click at [132, 350] on button "2 x 2 = 4" at bounding box center [86, 352] width 121 height 22
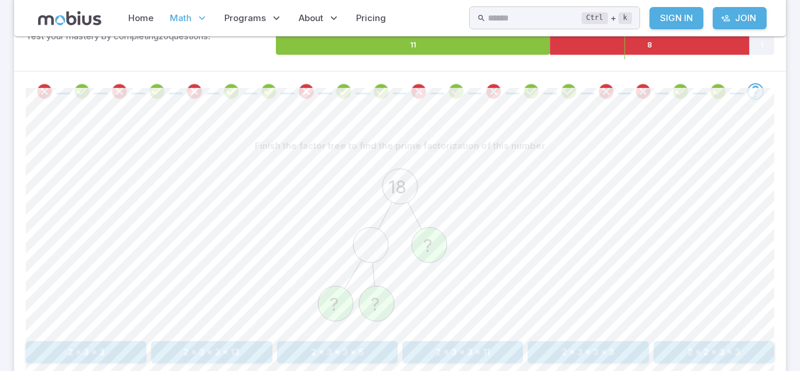
click at [235, 350] on button "2 x 3 x 3 x 13" at bounding box center [211, 352] width 121 height 22
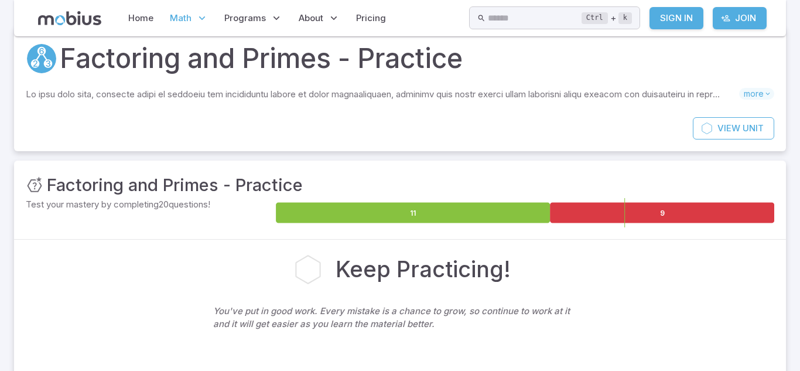
scroll to position [0, 0]
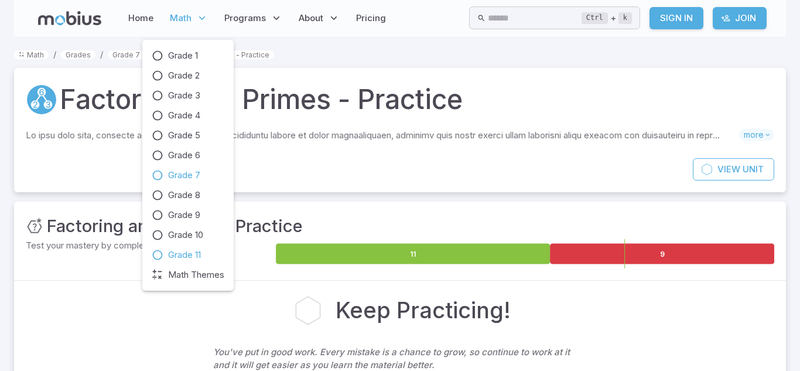
click at [166, 251] on link "Grade 11" at bounding box center [188, 254] width 73 height 13
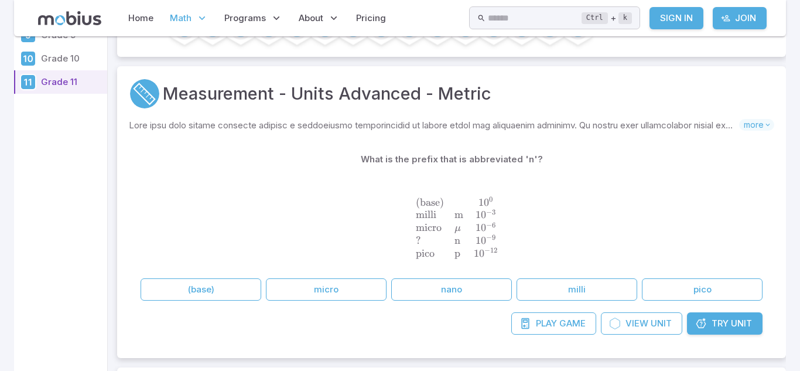
scroll to position [218, 0]
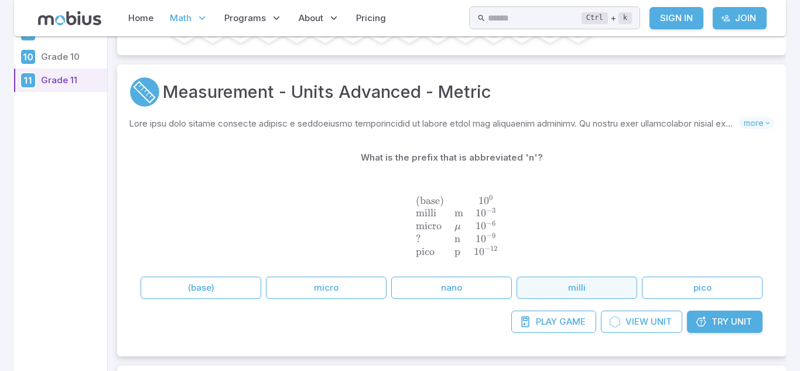
click at [579, 292] on button "milli" at bounding box center [577, 287] width 121 height 22
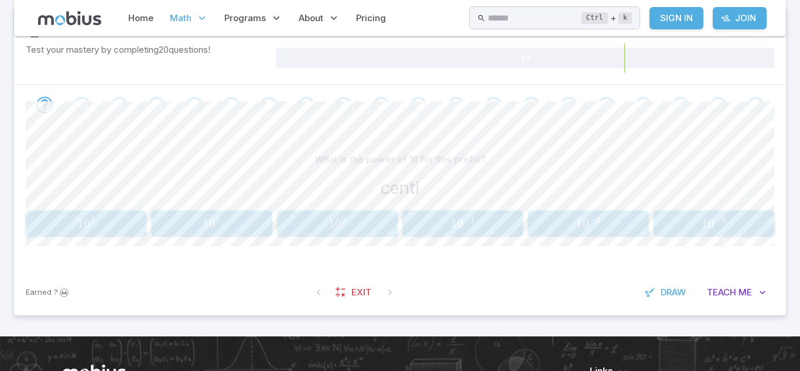
scroll to position [192, 0]
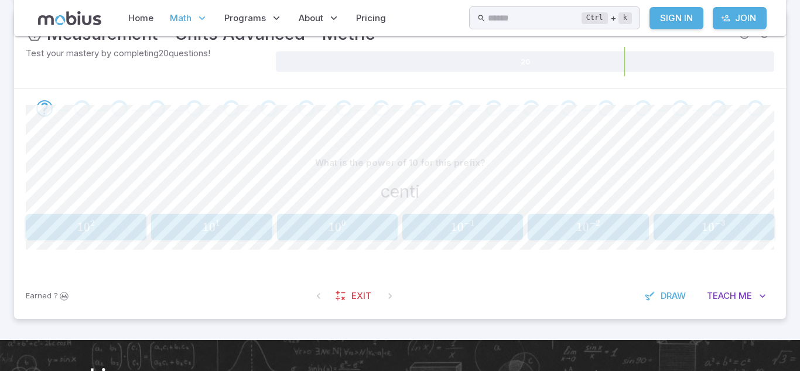
click at [354, 230] on span "1 0 0" at bounding box center [338, 227] width 114 height 15
click at [101, 235] on button "1 0 2 10^{2} 1 0 2" at bounding box center [86, 227] width 121 height 26
click at [332, 211] on div "What is the power of 10 for this prefix? milli 1 0 2 10^{2} 1 0 2 1 0 1 10^{1} …" at bounding box center [400, 196] width 749 height 88
click at [333, 220] on span "1" at bounding box center [332, 227] width 6 height 15
click at [706, 216] on button "1 0 − 3 10^{-3} 1 0 − 3" at bounding box center [714, 227] width 121 height 26
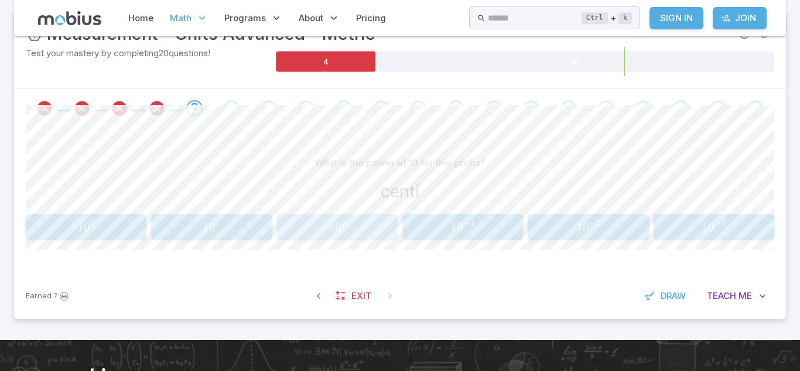
click at [370, 233] on span "1 0 0" at bounding box center [338, 227] width 114 height 15
click at [554, 235] on div "1 0 − 2 10^{-2} 1 0 − 2" at bounding box center [589, 226] width 114 height 17
click at [494, 221] on span "1 0 − 1" at bounding box center [463, 227] width 114 height 15
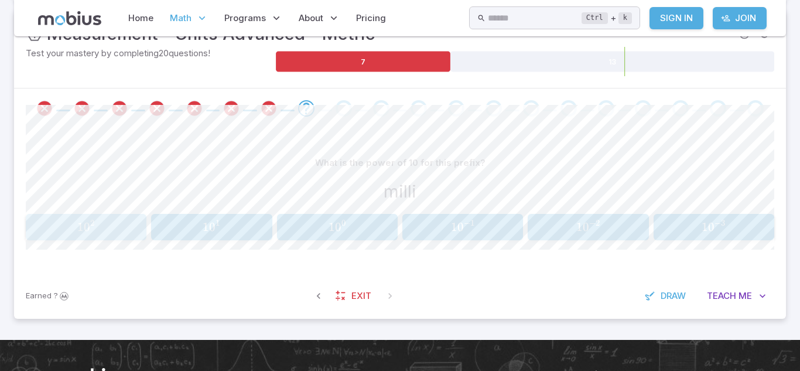
click at [115, 230] on span "1 0 2" at bounding box center [86, 227] width 114 height 15
click at [384, 228] on span "1 0 0" at bounding box center [338, 227] width 114 height 15
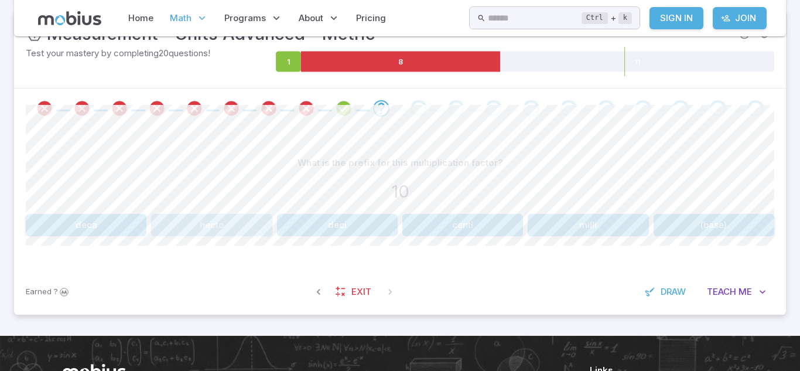
click at [169, 217] on button "hecto" at bounding box center [211, 225] width 121 height 22
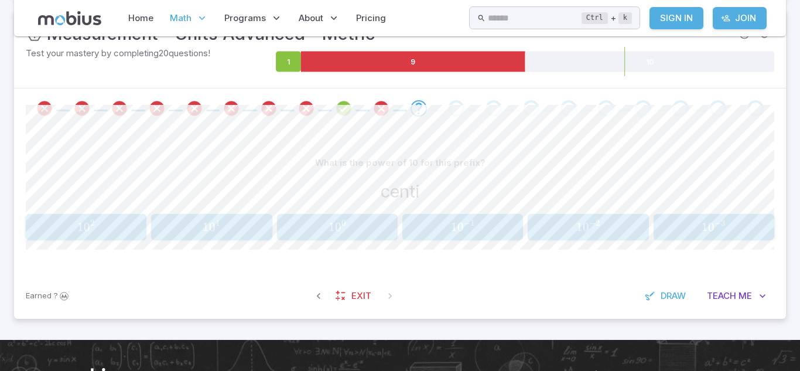
click at [631, 230] on span "1 0 − 2" at bounding box center [589, 227] width 114 height 15
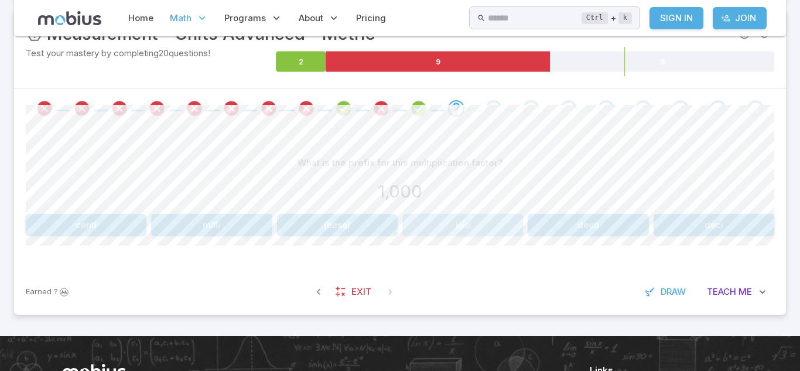
click at [493, 219] on button "kilo" at bounding box center [462, 225] width 121 height 22
click at [405, 222] on button "(base)" at bounding box center [588, 225] width 372 height 22
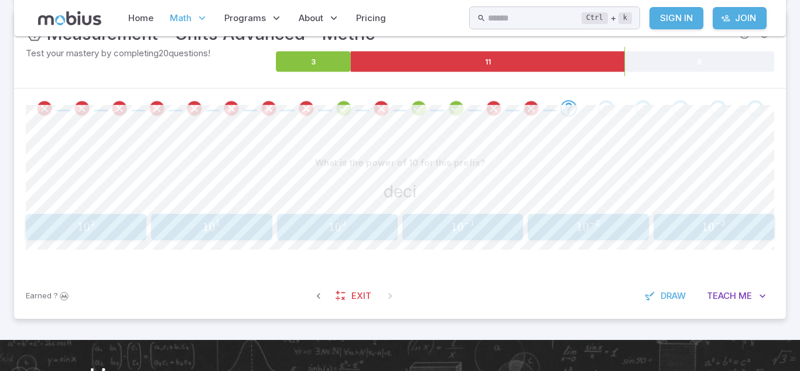
click at [457, 218] on div "1 0 − 1 10^{-1} 1 0 − 1" at bounding box center [463, 226] width 114 height 17
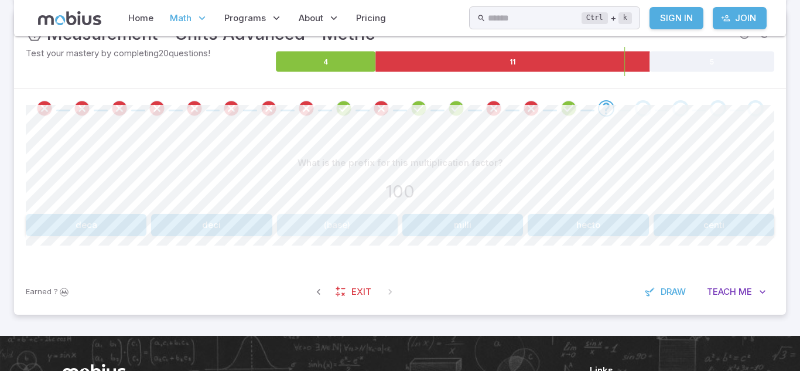
click at [363, 218] on button "(base)" at bounding box center [337, 225] width 121 height 22
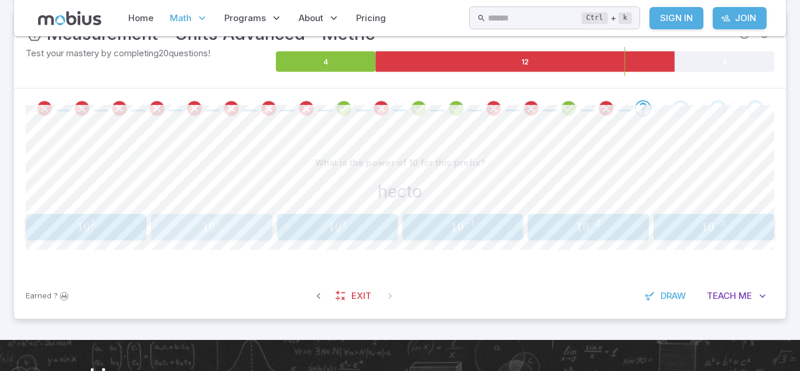
click at [201, 240] on button "1 0 1 10^{1} 1 0 1" at bounding box center [211, 227] width 121 height 26
click at [602, 225] on span "1 0 − 2" at bounding box center [589, 227] width 114 height 15
click at [62, 217] on button "1 0 2 10^{2} 1 0 2" at bounding box center [86, 227] width 121 height 26
click at [482, 217] on button "1 0 − 1 10^{-1} 1 0 − 1" at bounding box center [462, 227] width 121 height 26
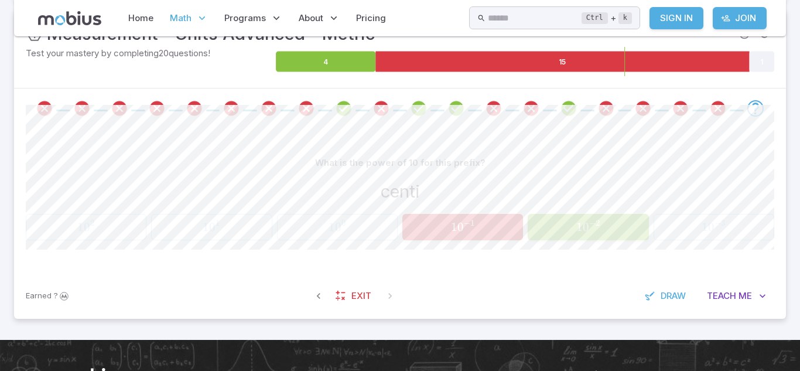
click at [513, 231] on span "1 0 − 1" at bounding box center [463, 227] width 114 height 15
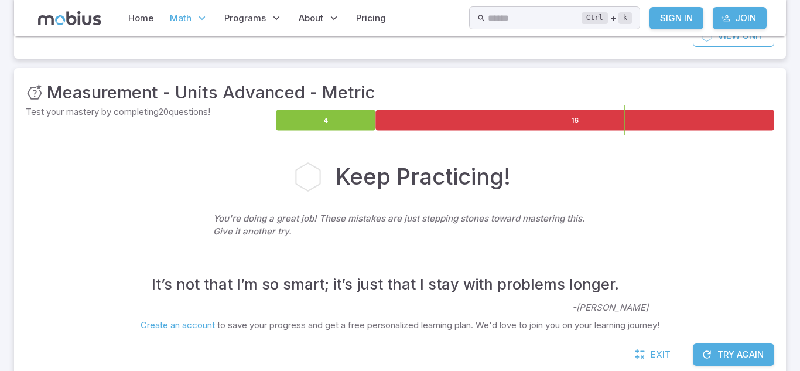
scroll to position [129, 0]
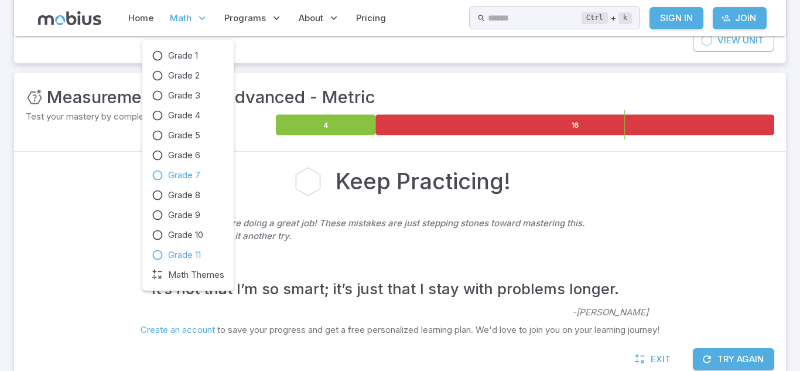
click at [199, 169] on span "Grade 7" at bounding box center [184, 175] width 32 height 13
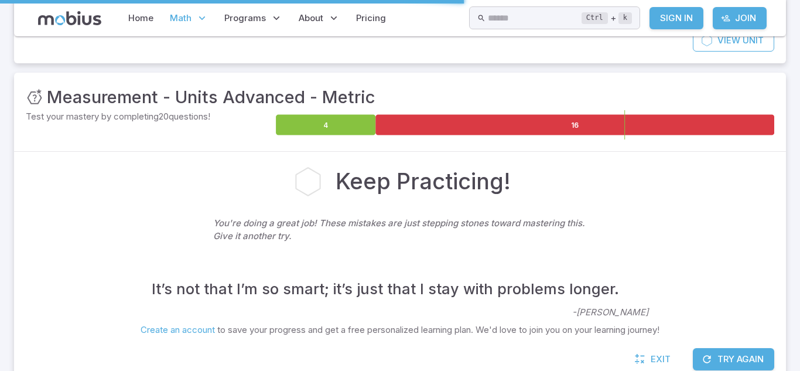
click at [197, 18] on icon at bounding box center [202, 18] width 12 height 12
click at [189, 18] on span "Math" at bounding box center [181, 18] width 22 height 13
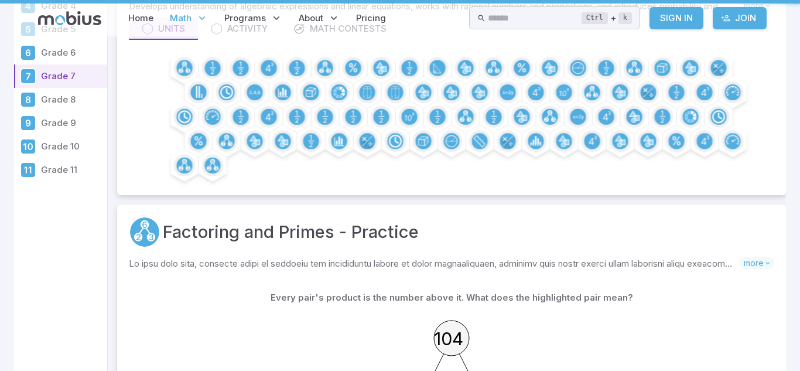
click at [184, 20] on span "Math" at bounding box center [181, 18] width 22 height 13
click at [43, 59] on p "Grade 6" at bounding box center [71, 52] width 61 height 13
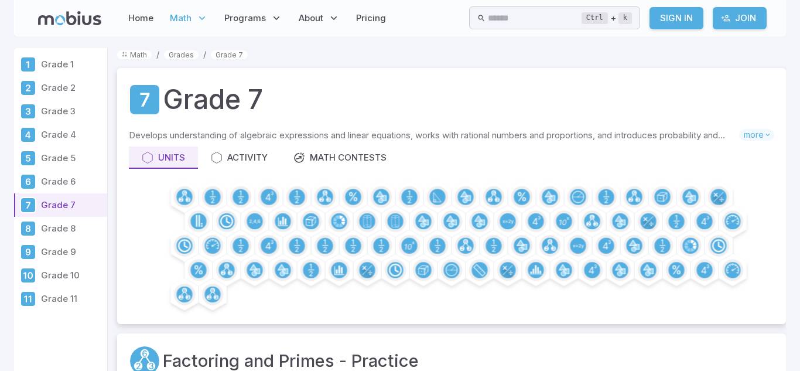
click at [194, 18] on p "Math" at bounding box center [188, 18] width 45 height 27
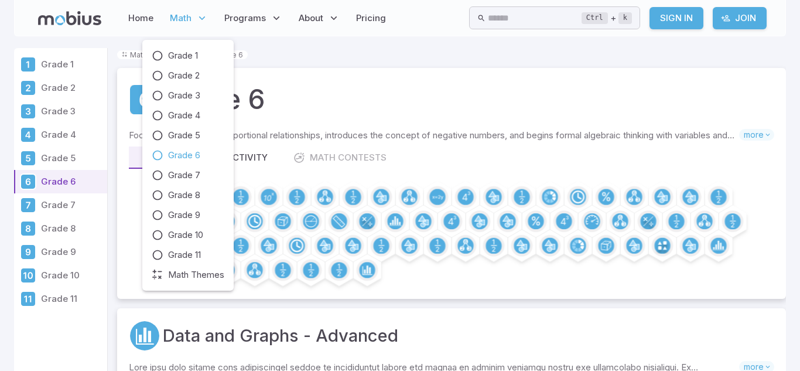
click at [427, 159] on div "Units Activity Math Contests" at bounding box center [451, 157] width 645 height 22
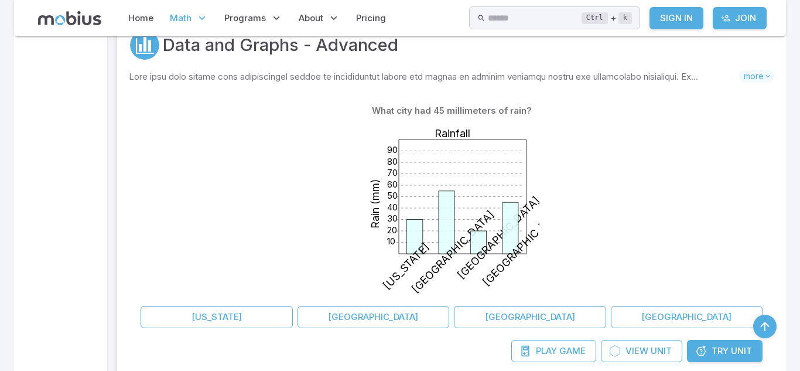
scroll to position [291, 0]
click at [340, 156] on div "10 20 30 40 50 60 70 80 90 Rainfall Rain (mm) New York Barcelona Paris Toronto" at bounding box center [452, 210] width 622 height 179
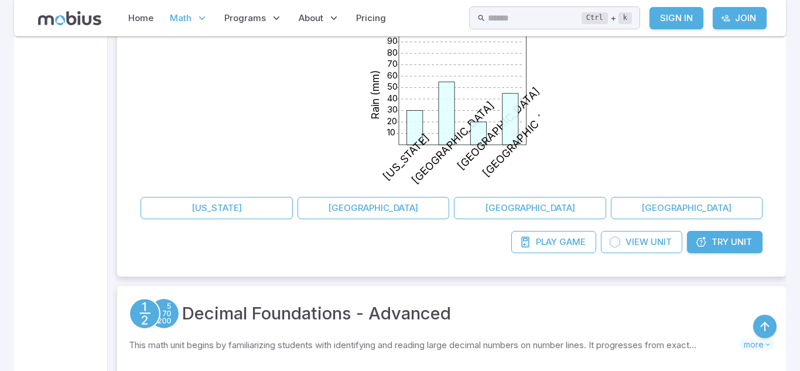
scroll to position [412, 0]
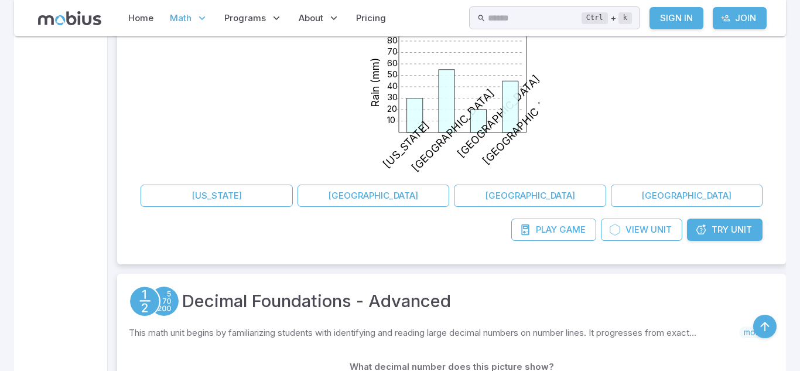
click at [277, 107] on div "10 20 30 40 50 60 70 80 90 Rainfall Rain (mm) New York Barcelona Paris Toronto" at bounding box center [452, 90] width 622 height 179
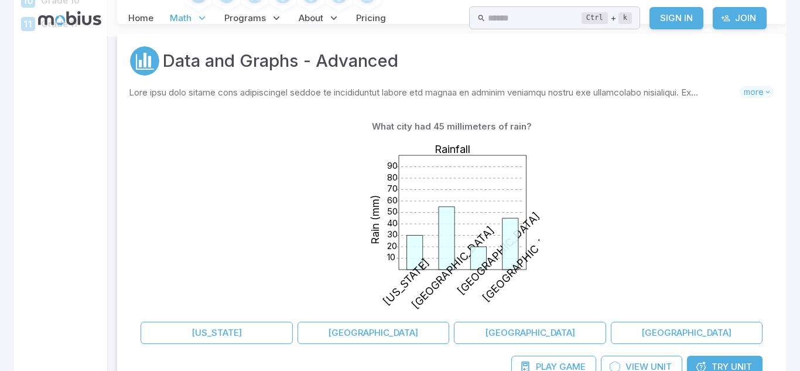
scroll to position [0, 0]
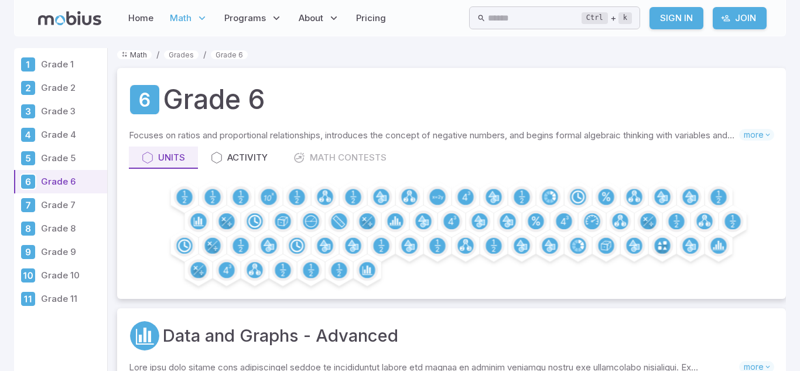
click at [145, 55] on link "Math" at bounding box center [134, 54] width 35 height 9
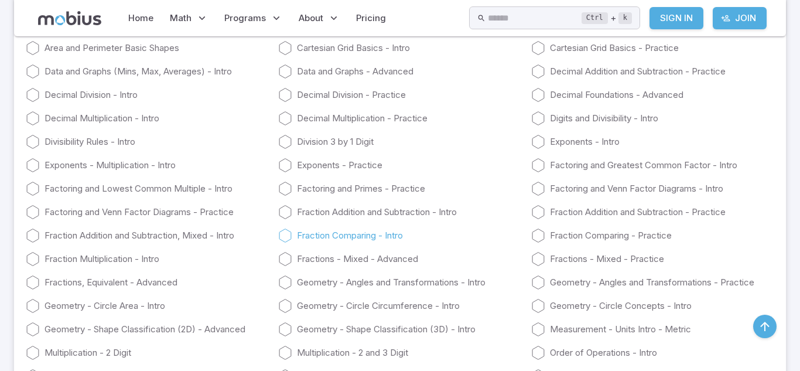
scroll to position [2340, 0]
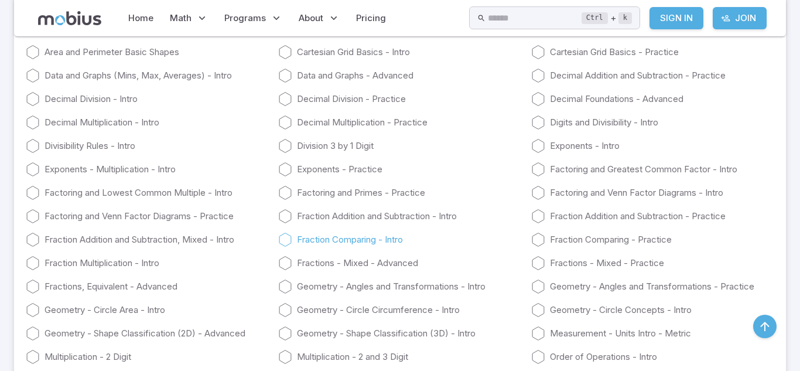
click at [405, 215] on link "Fraction Addition and Subtraction - Intro" at bounding box center [399, 216] width 243 height 14
click at [278, 281] on div "Algebra Basic Concepts - Intro Area Practice Area Trapezoids and Parallelograms…" at bounding box center [400, 293] width 749 height 562
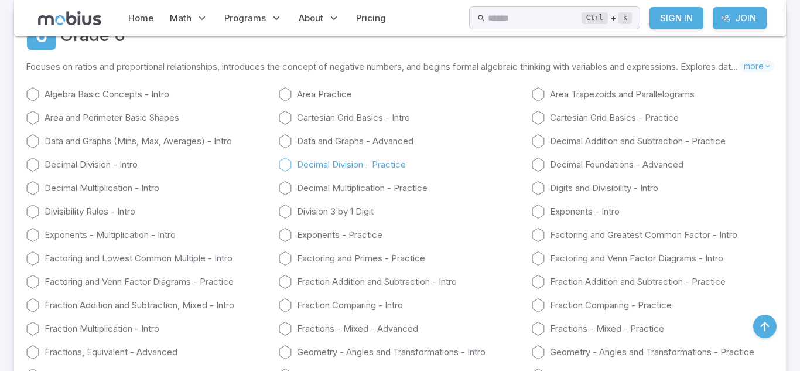
scroll to position [2275, 0]
click at [488, 26] on input "text" at bounding box center [535, 17] width 94 height 23
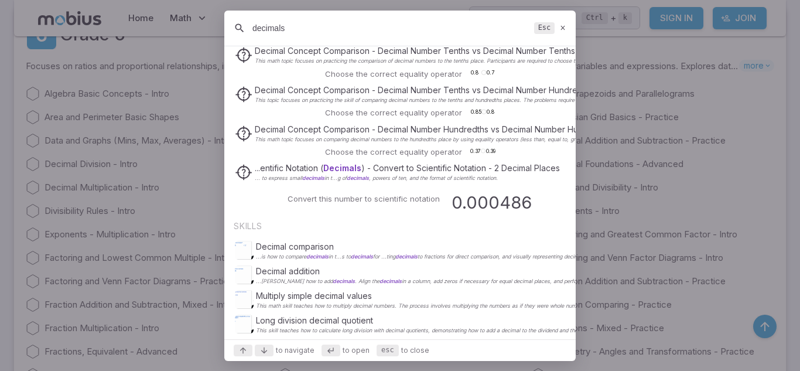
scroll to position [317, 0]
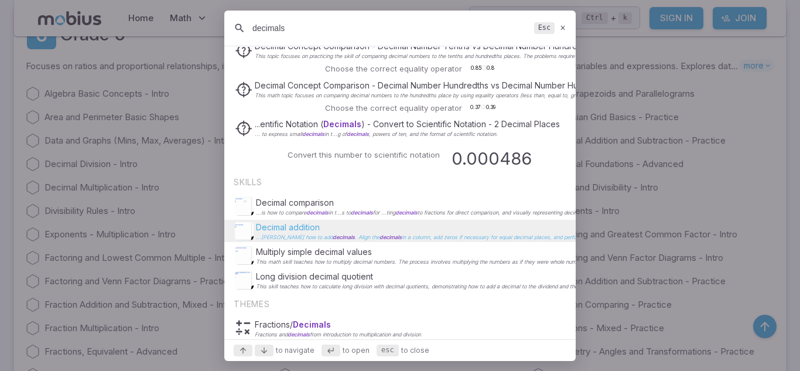
type input "decimals"
click at [293, 237] on span "...eaches how to add decimals" at bounding box center [305, 237] width 99 height 6
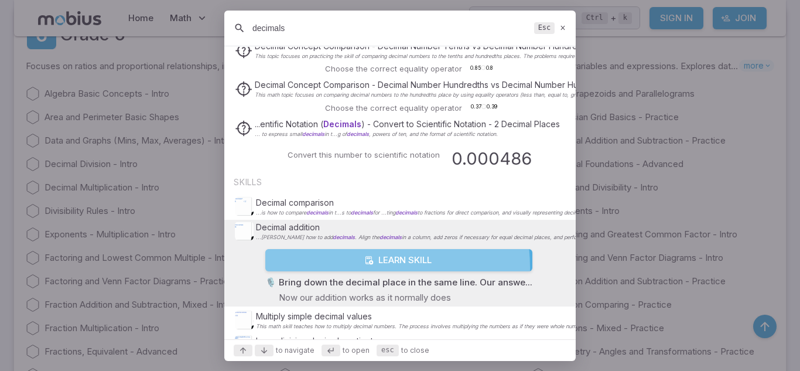
click at [343, 267] on button "Learn Skill" at bounding box center [398, 260] width 267 height 22
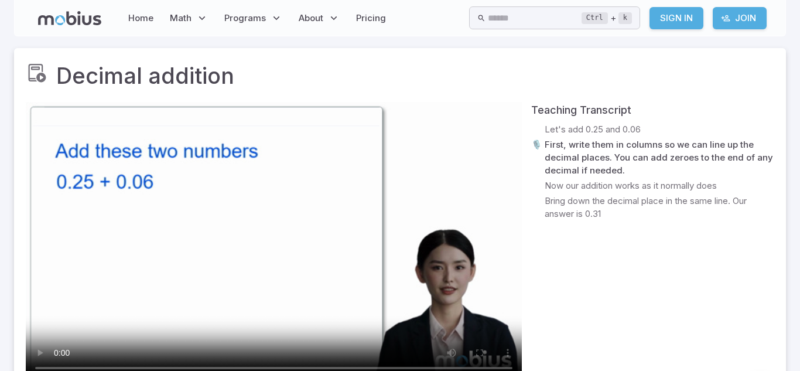
click at [235, 303] on video at bounding box center [274, 241] width 496 height 279
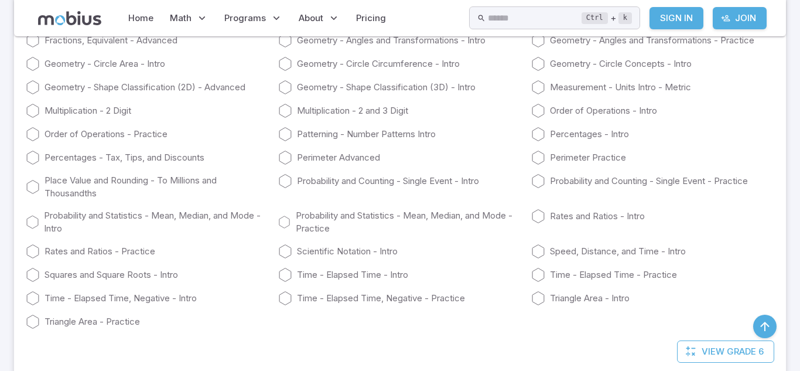
scroll to position [2589, 0]
click at [180, 187] on link "Place Value and Rounding - To Millions and Thousandths" at bounding box center [147, 185] width 243 height 26
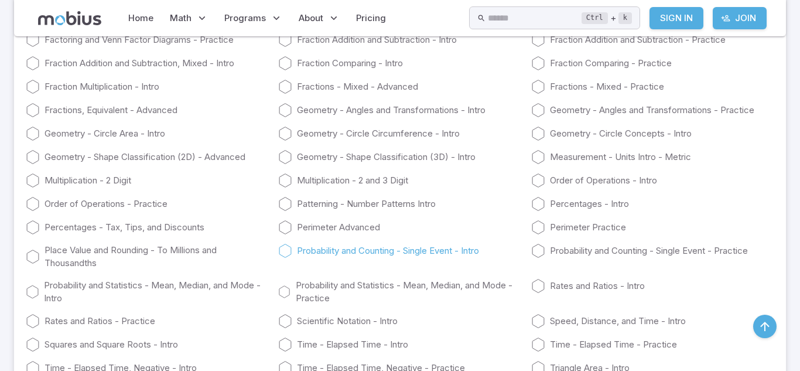
scroll to position [2513, 0]
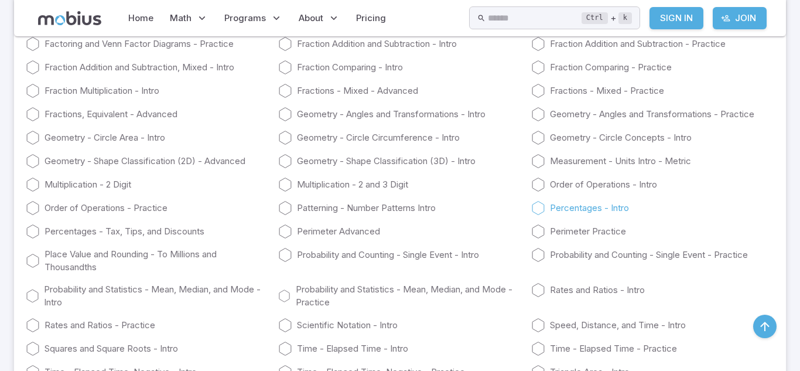
click at [532, 209] on icon at bounding box center [538, 208] width 14 height 14
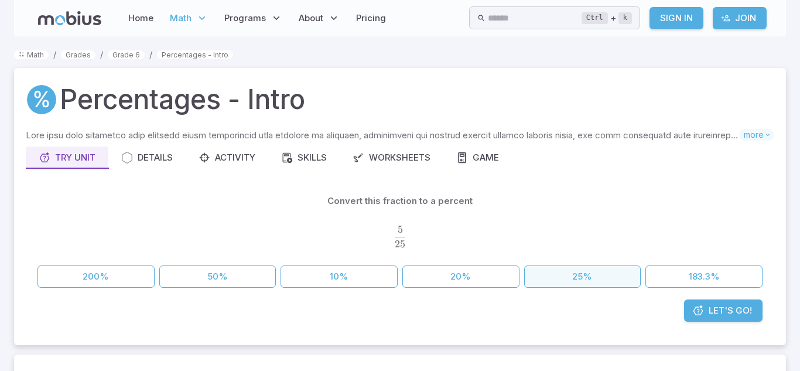
click at [580, 274] on button "25%" at bounding box center [582, 276] width 117 height 22
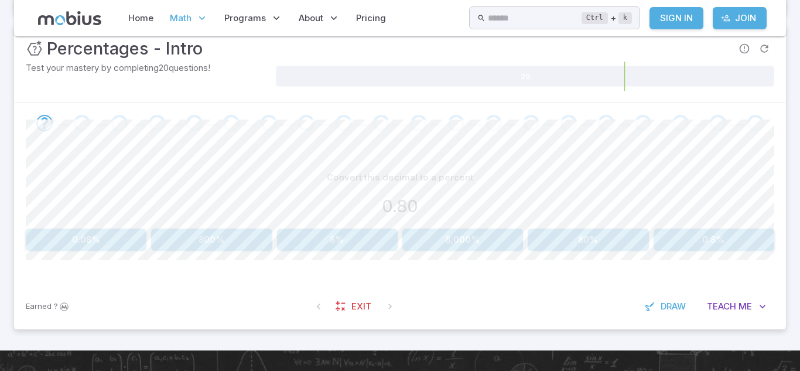
scroll to position [177, 0]
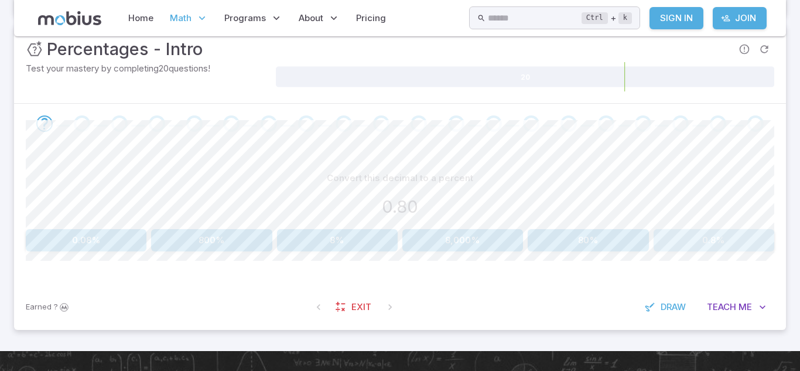
click at [741, 237] on button "0.8%" at bounding box center [714, 240] width 121 height 22
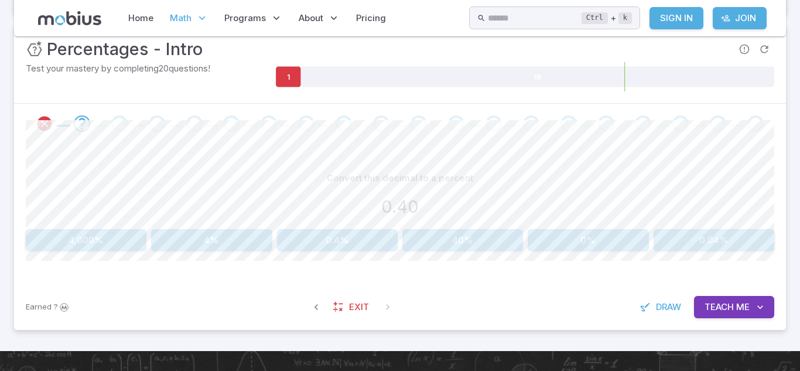
click at [455, 256] on div "Convert this decimal to a percent 0.40 4,000% 4% 0.4% 40% 0% 0.04% Canvas actio…" at bounding box center [400, 213] width 749 height 141
click at [453, 247] on button "40%" at bounding box center [462, 240] width 121 height 22
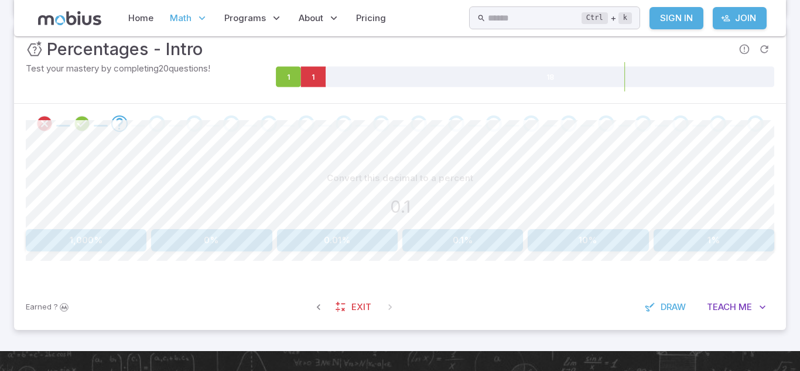
click at [452, 244] on button "0.1%" at bounding box center [462, 240] width 121 height 22
click at [663, 234] on button "60%" at bounding box center [714, 240] width 121 height 22
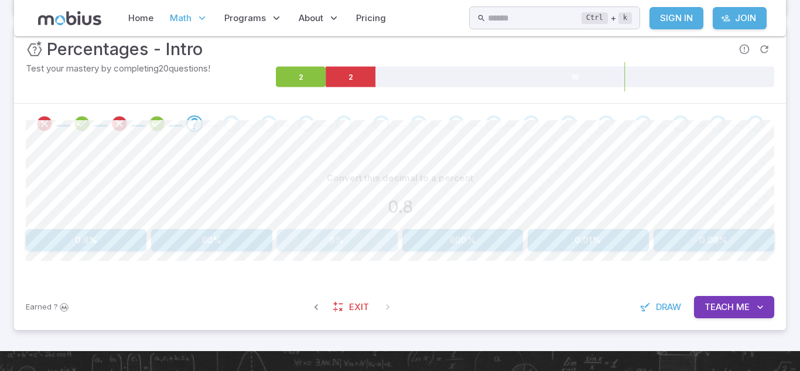
click at [320, 244] on button "8%" at bounding box center [337, 240] width 121 height 22
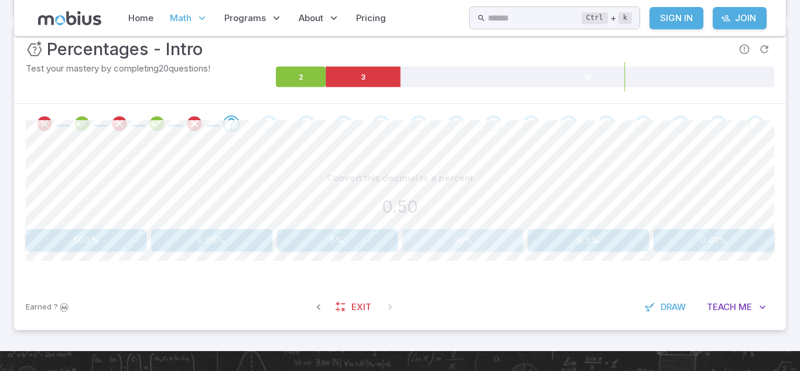
click at [463, 248] on button "50%" at bounding box center [462, 240] width 121 height 22
click at [463, 248] on button "70%" at bounding box center [462, 240] width 121 height 22
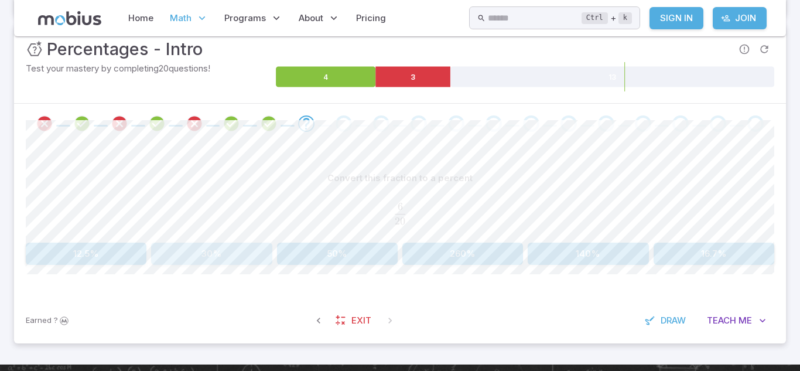
click at [232, 245] on button "30%" at bounding box center [211, 253] width 121 height 22
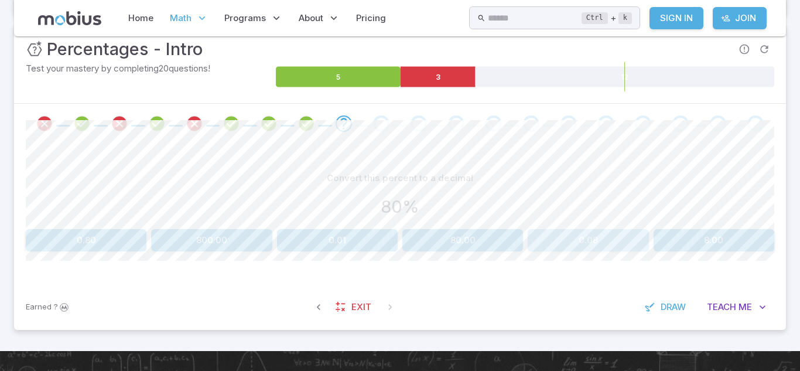
click at [595, 241] on button "0.08" at bounding box center [588, 240] width 121 height 22
click at [240, 241] on button "90%" at bounding box center [211, 240] width 121 height 22
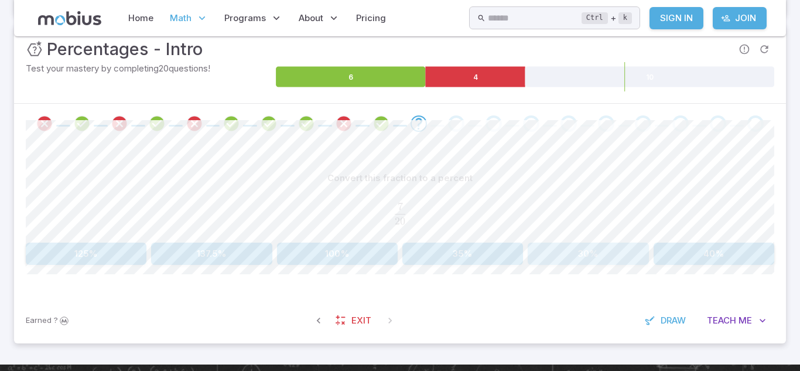
click at [635, 258] on button "30%" at bounding box center [588, 253] width 121 height 22
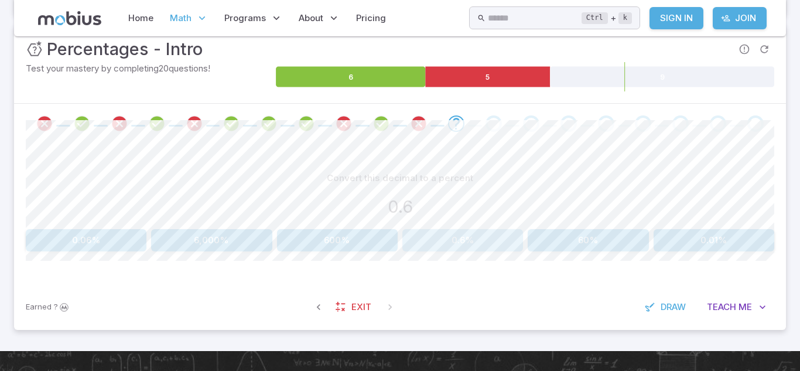
click at [443, 235] on button "0.6%" at bounding box center [462, 240] width 121 height 22
click at [253, 235] on button "80%" at bounding box center [211, 240] width 121 height 22
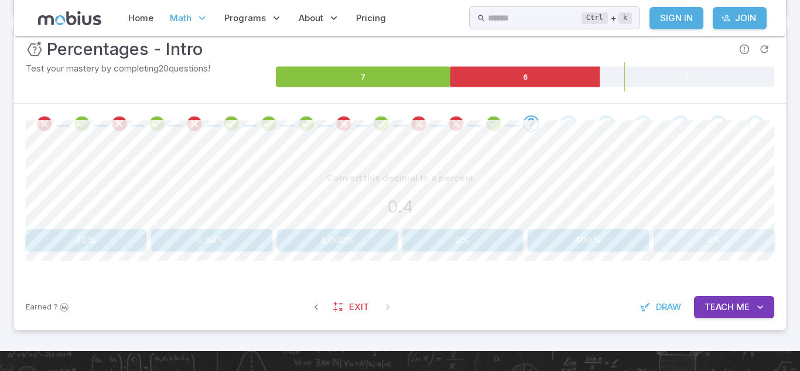
click at [716, 248] on button "4%" at bounding box center [714, 240] width 121 height 22
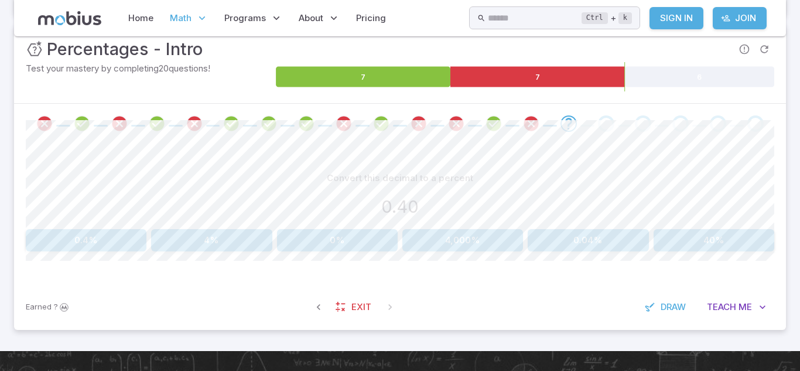
click at [725, 232] on button "40%" at bounding box center [714, 240] width 121 height 22
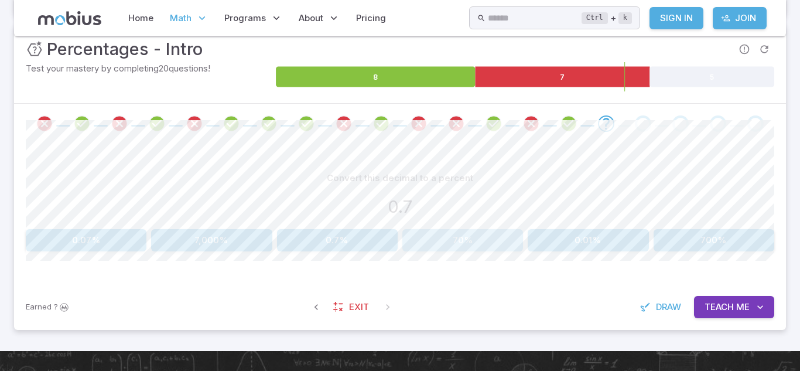
click at [463, 234] on button "70%" at bounding box center [462, 240] width 121 height 22
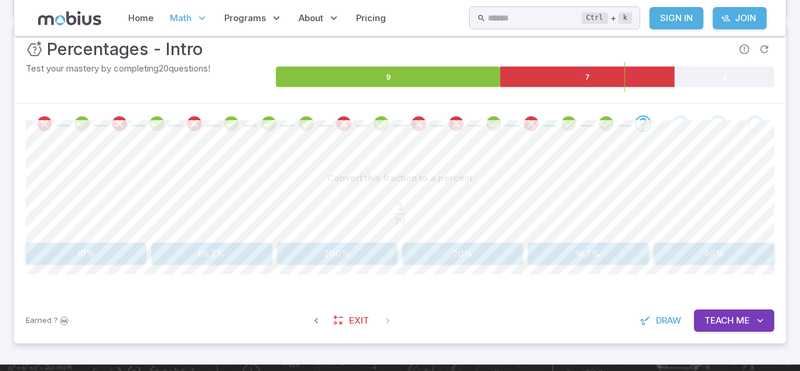
click at [708, 250] on button "40%" at bounding box center [714, 253] width 121 height 22
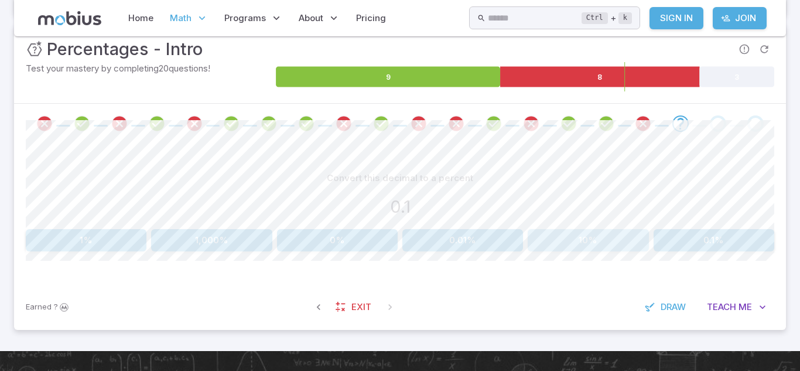
click at [542, 235] on button "10%" at bounding box center [588, 240] width 121 height 22
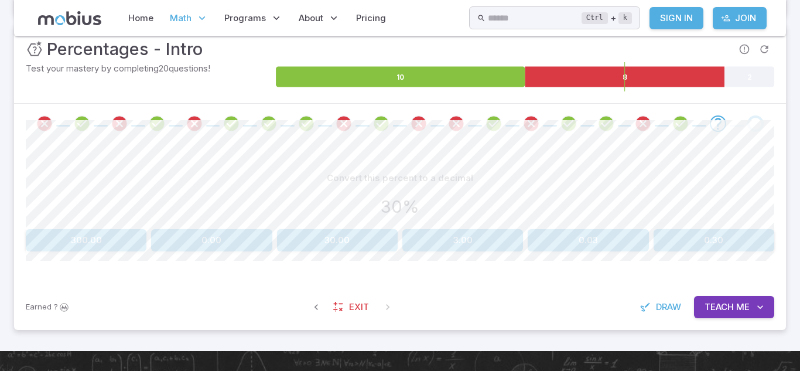
click at [104, 247] on button "300.00" at bounding box center [86, 240] width 121 height 22
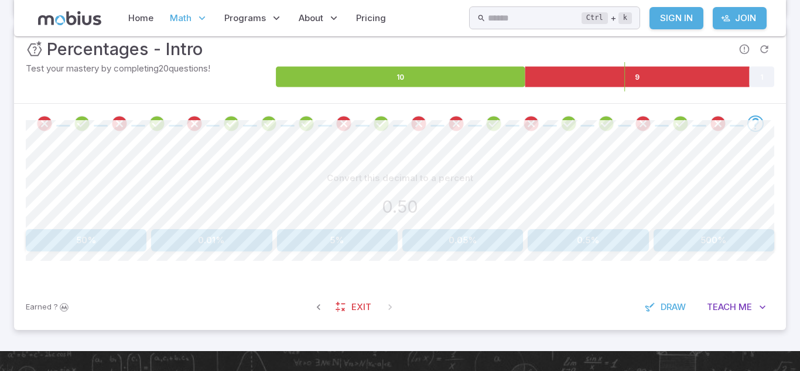
click at [107, 239] on button "50%" at bounding box center [86, 240] width 121 height 22
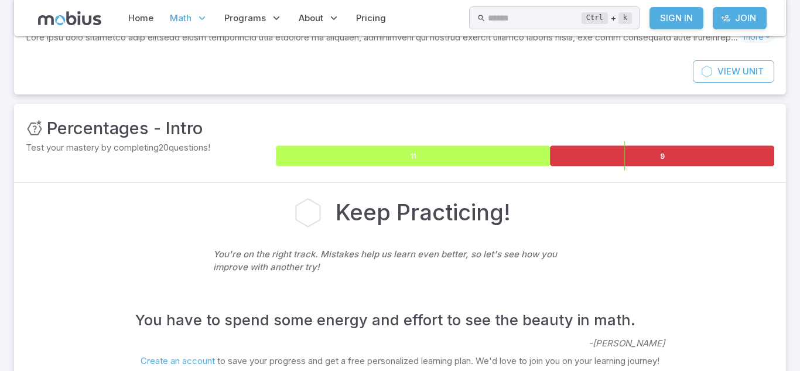
scroll to position [107, 0]
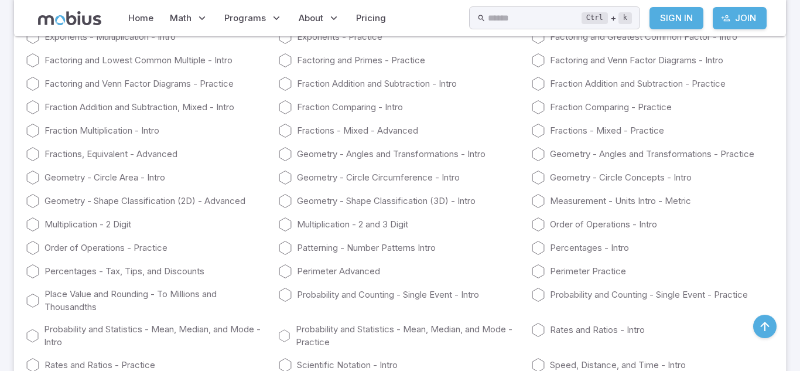
scroll to position [2475, 0]
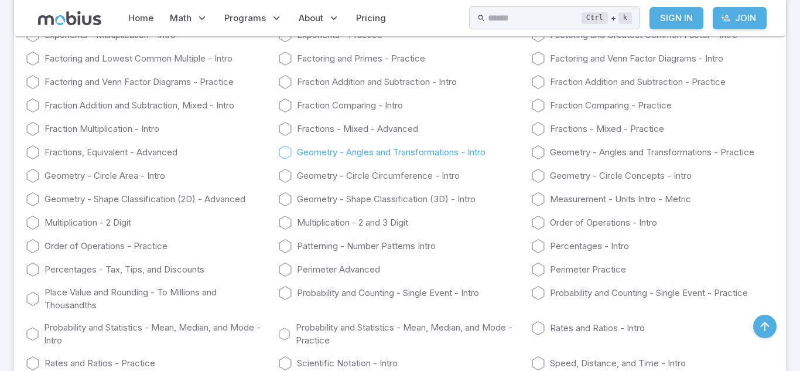
click at [283, 158] on icon at bounding box center [285, 152] width 14 height 14
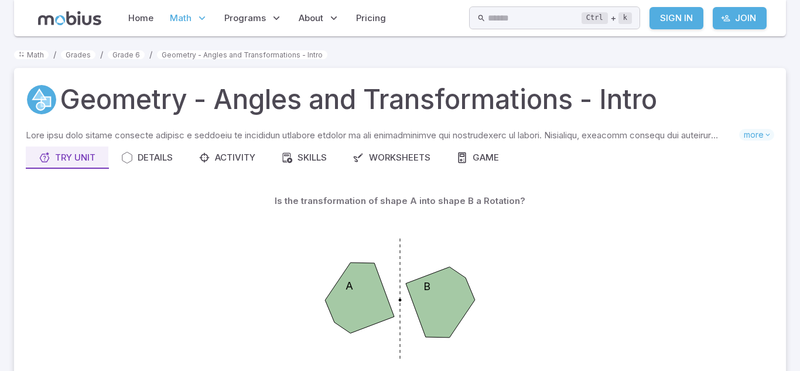
scroll to position [87, 0]
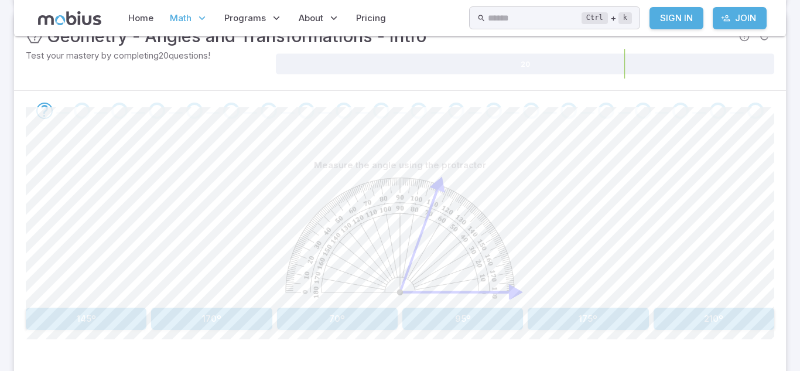
scroll to position [189, 0]
click at [445, 313] on button "95º" at bounding box center [462, 320] width 121 height 22
click at [133, 315] on button "80º" at bounding box center [86, 320] width 121 height 22
click at [605, 317] on button "50º" at bounding box center [588, 320] width 121 height 22
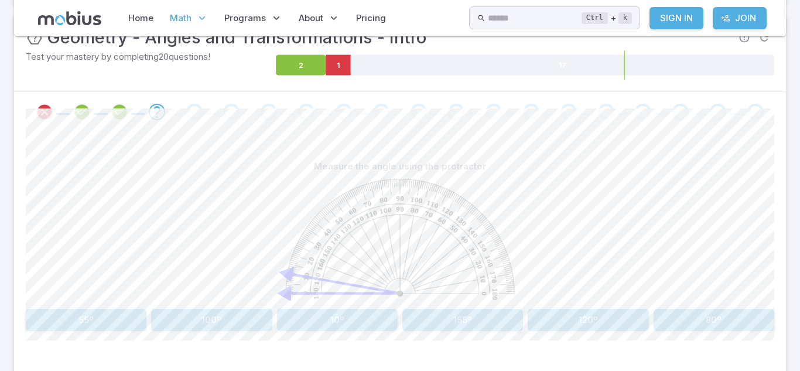
click at [481, 319] on button "155º" at bounding box center [462, 320] width 121 height 22
click at [481, 319] on button "40º" at bounding box center [462, 320] width 121 height 22
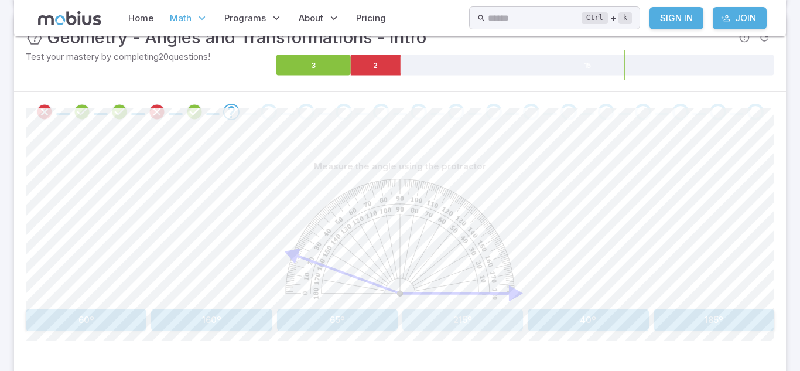
click at [481, 319] on button "215º" at bounding box center [462, 320] width 121 height 22
click at [692, 325] on button "80º" at bounding box center [714, 320] width 121 height 22
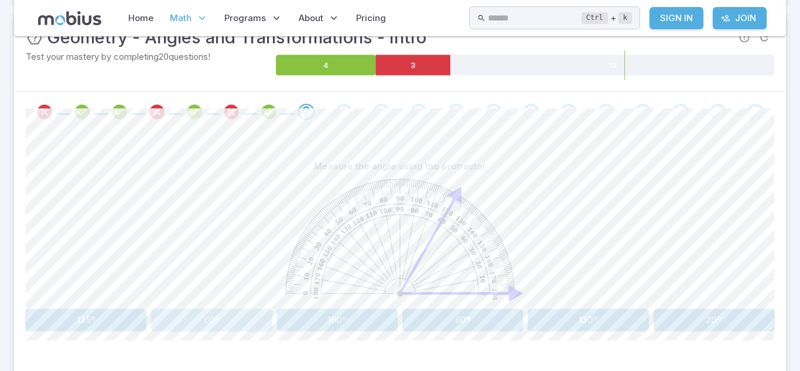
click at [244, 327] on button "60º" at bounding box center [211, 320] width 121 height 22
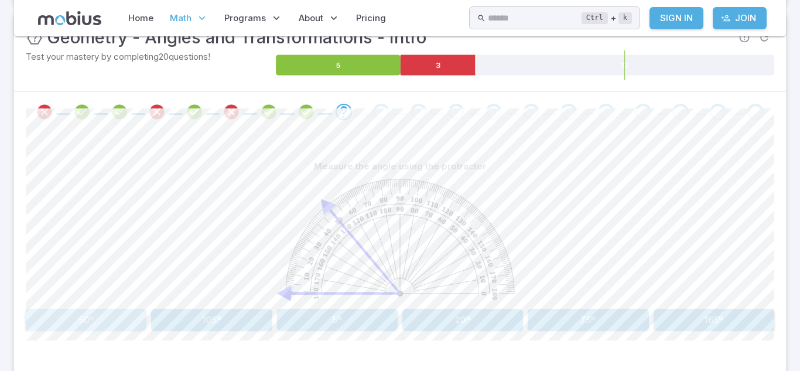
click at [112, 312] on button "50º" at bounding box center [86, 320] width 121 height 22
click at [366, 317] on button "45º" at bounding box center [337, 320] width 121 height 22
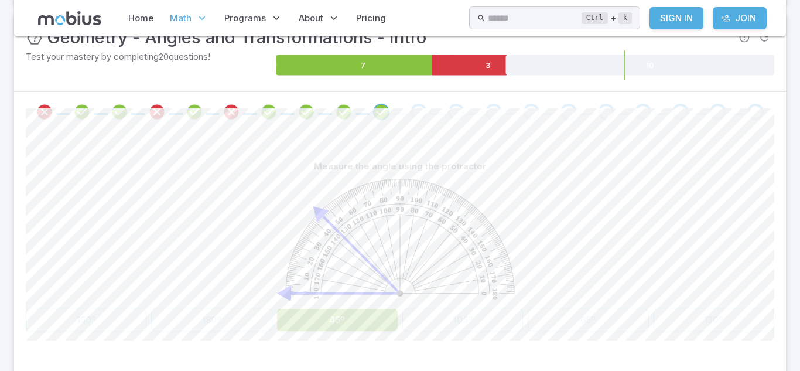
click at [360, 268] on image at bounding box center [399, 239] width 229 height 121
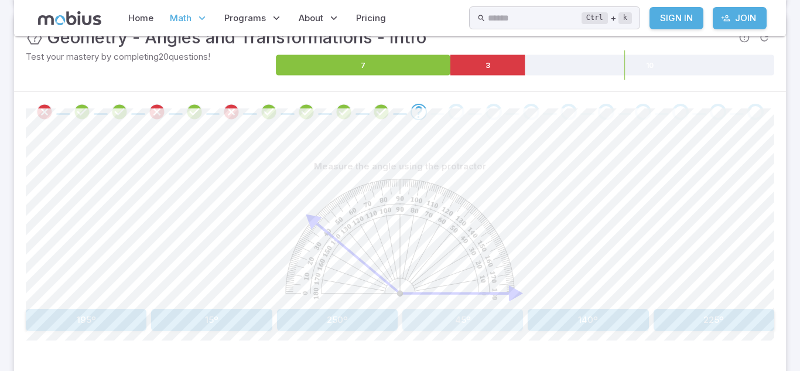
click at [467, 321] on button "45º" at bounding box center [462, 320] width 121 height 22
click at [483, 313] on button "200º" at bounding box center [462, 320] width 121 height 22
click at [365, 316] on button "30º" at bounding box center [337, 320] width 121 height 22
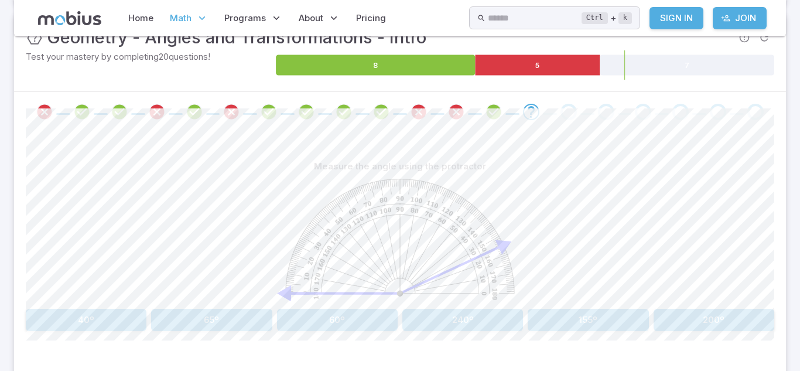
click at [593, 316] on button "155º" at bounding box center [588, 320] width 121 height 22
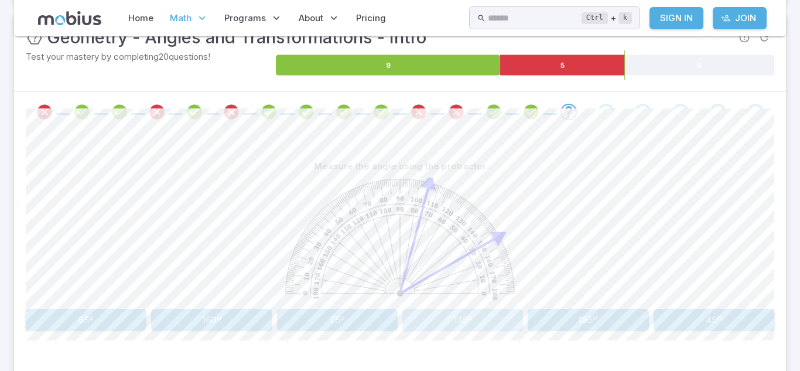
click at [428, 315] on button "135º" at bounding box center [462, 320] width 121 height 22
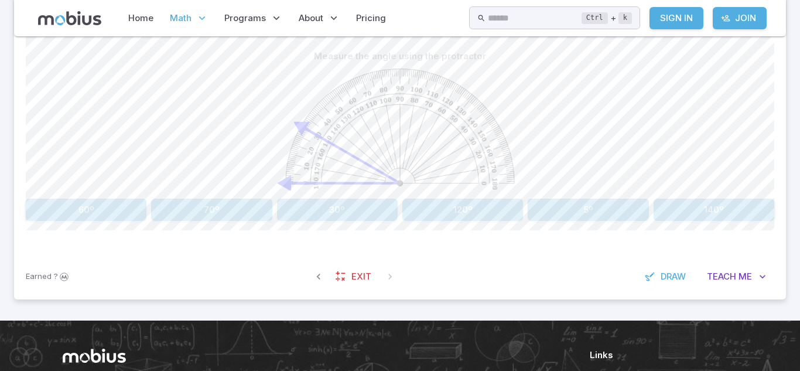
scroll to position [308, 0]
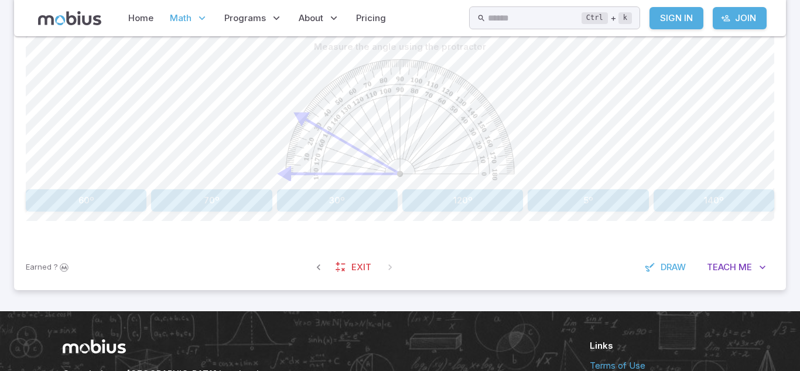
click at [357, 206] on button "30º" at bounding box center [337, 200] width 121 height 22
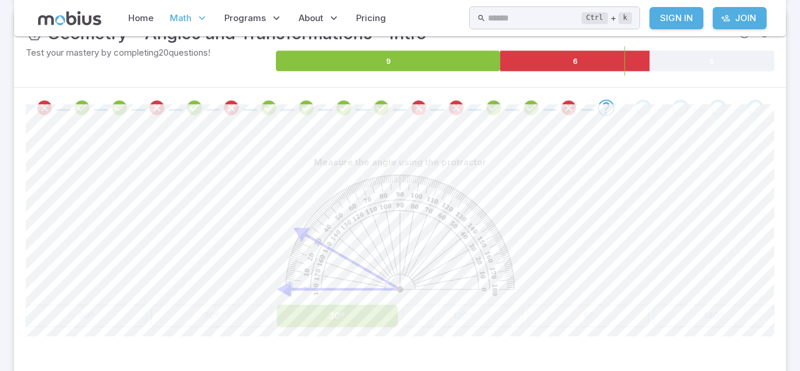
scroll to position [191, 0]
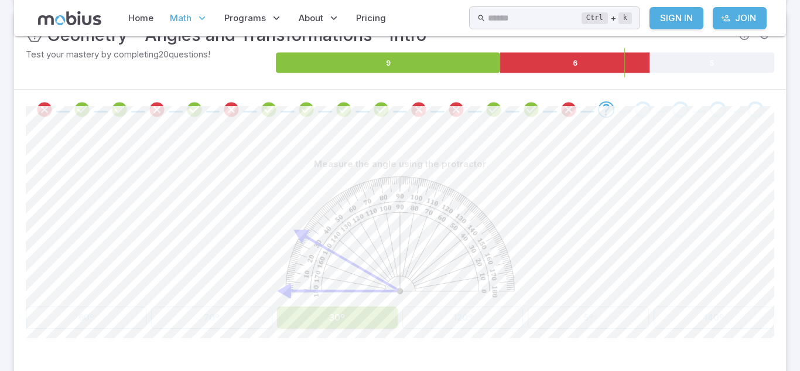
click at [610, 237] on div at bounding box center [400, 238] width 749 height 127
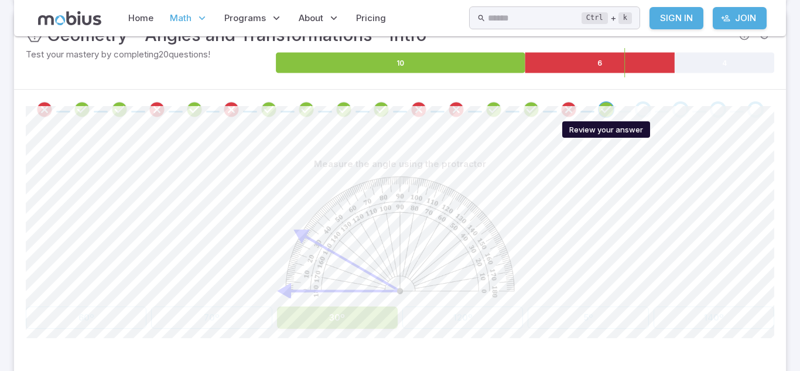
click at [606, 118] on div "Review your answer" at bounding box center [606, 128] width 90 height 21
click at [647, 110] on div "Go to the next question" at bounding box center [643, 109] width 16 height 16
click at [642, 108] on icon "Go to the next question" at bounding box center [643, 109] width 14 height 14
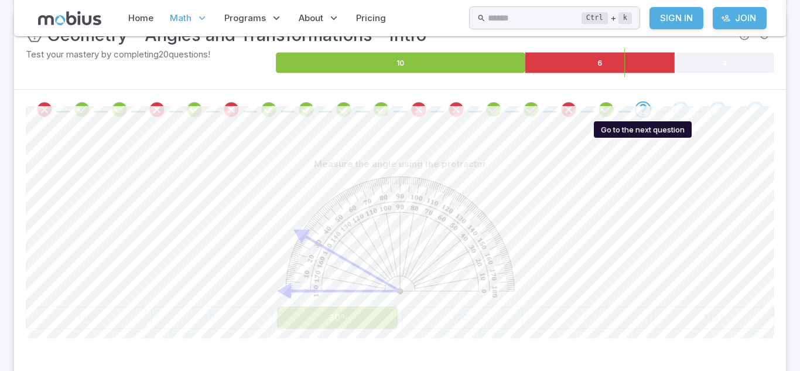
click at [642, 108] on icon "Go to the next question" at bounding box center [643, 109] width 14 height 14
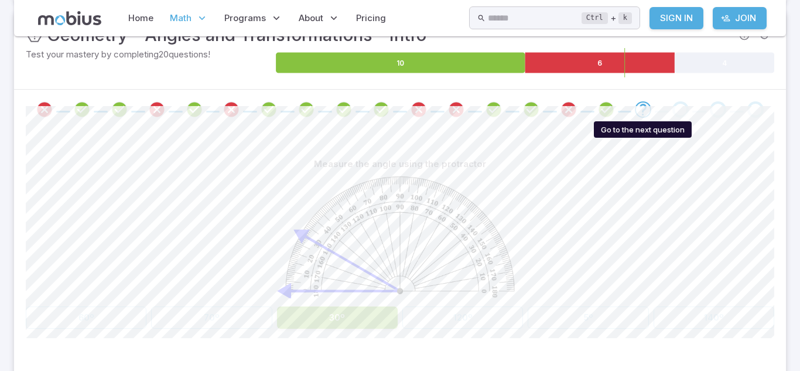
click at [642, 108] on icon "Go to the next question" at bounding box center [643, 109] width 14 height 14
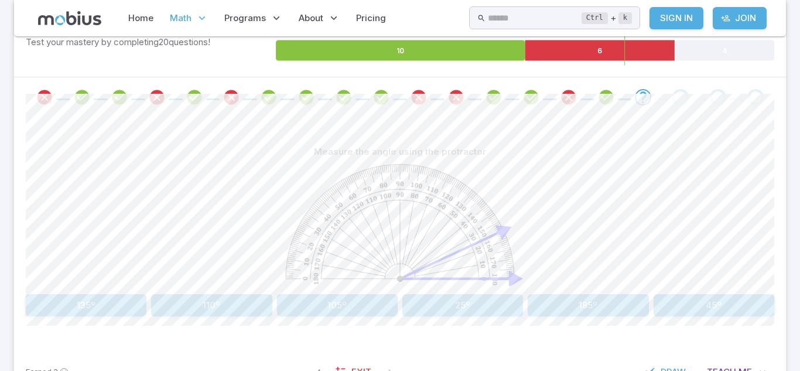
scroll to position [209, 0]
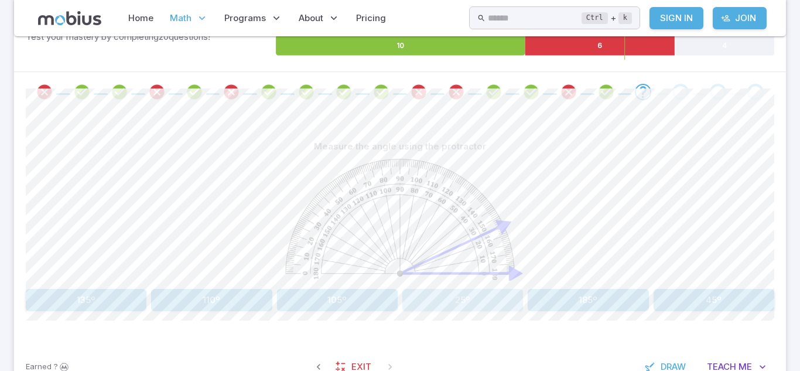
click at [459, 304] on button "25º" at bounding box center [462, 300] width 121 height 22
click at [599, 293] on button "125º" at bounding box center [588, 300] width 121 height 22
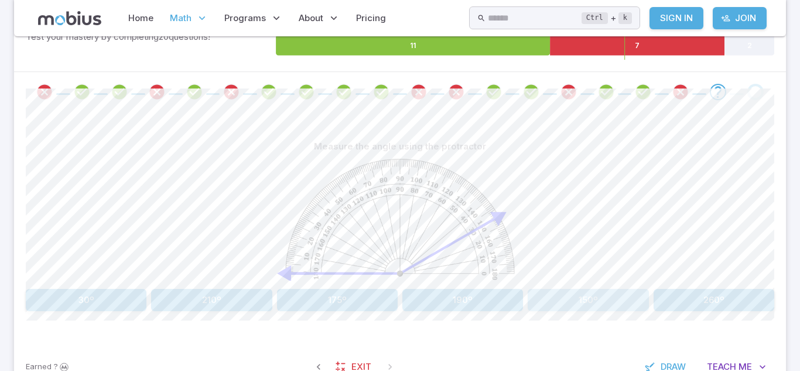
click at [638, 302] on button "150º" at bounding box center [588, 300] width 121 height 22
click at [86, 309] on button "30º" at bounding box center [86, 300] width 121 height 22
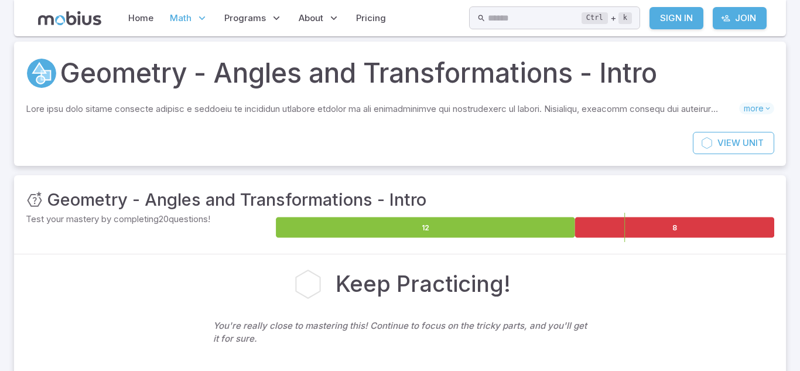
scroll to position [27, 0]
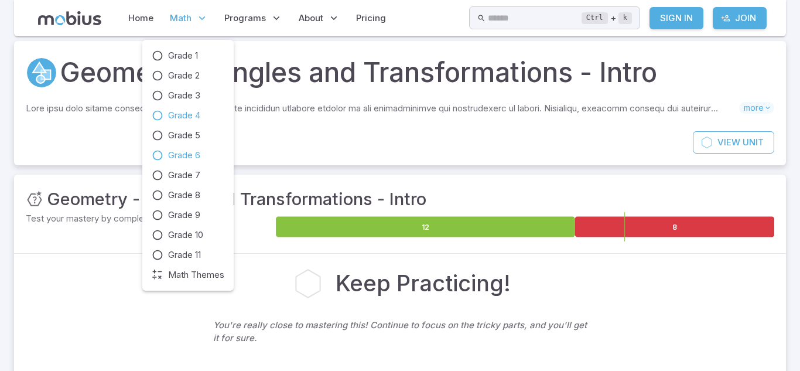
click at [197, 112] on span "Grade 4" at bounding box center [184, 115] width 32 height 13
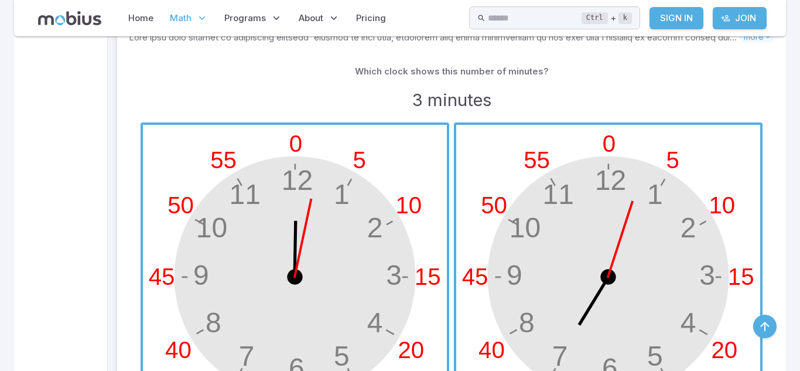
scroll to position [309, 0]
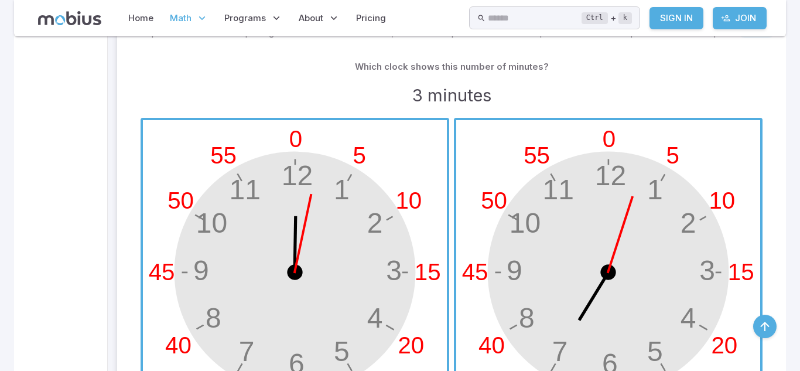
click at [613, 254] on span "button" at bounding box center [608, 272] width 304 height 304
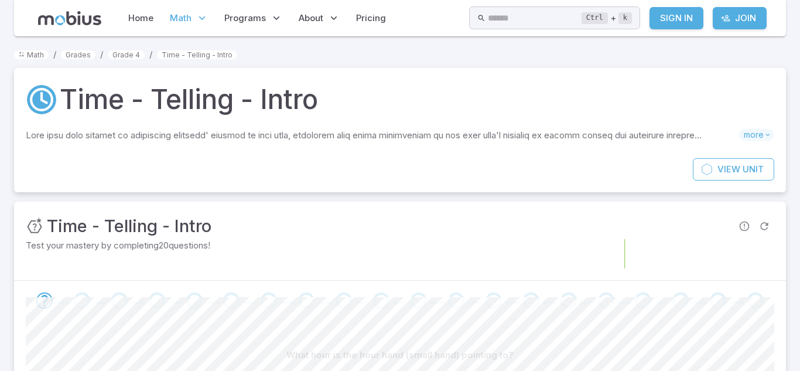
scroll to position [2, 0]
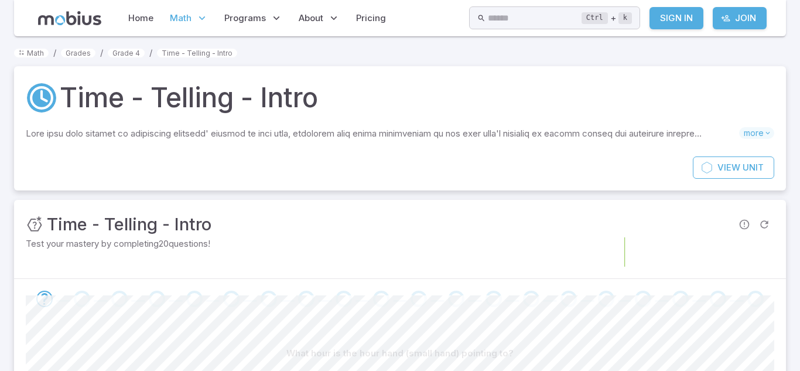
click at [613, 254] on icon at bounding box center [525, 252] width 498 height 20
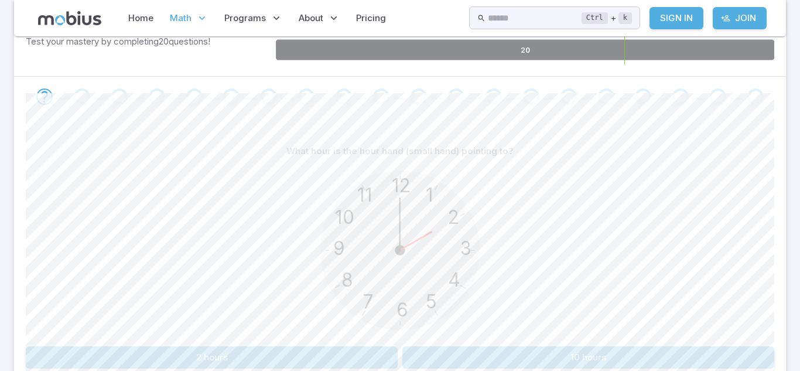
scroll to position [205, 0]
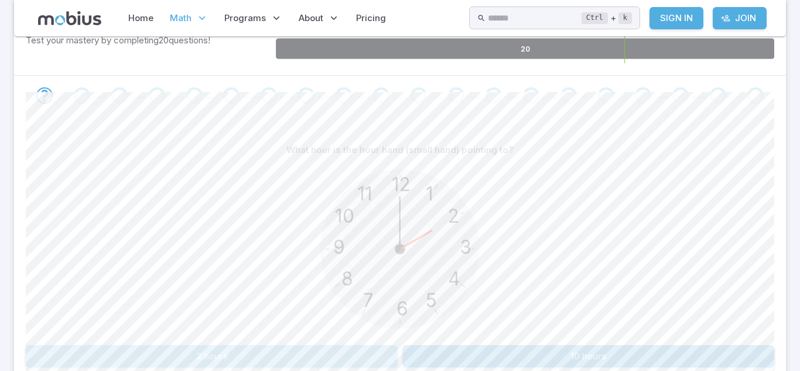
click at [379, 354] on button "2 hours" at bounding box center [212, 356] width 372 height 22
click at [361, 357] on button "7 hours" at bounding box center [212, 356] width 372 height 22
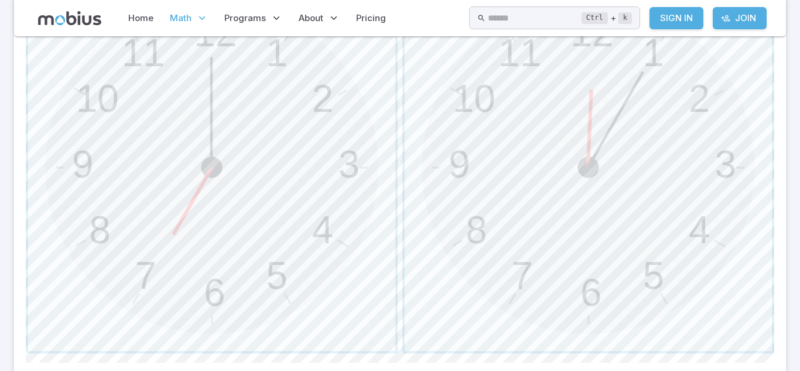
scroll to position [425, 0]
click at [293, 168] on span "button" at bounding box center [211, 166] width 367 height 367
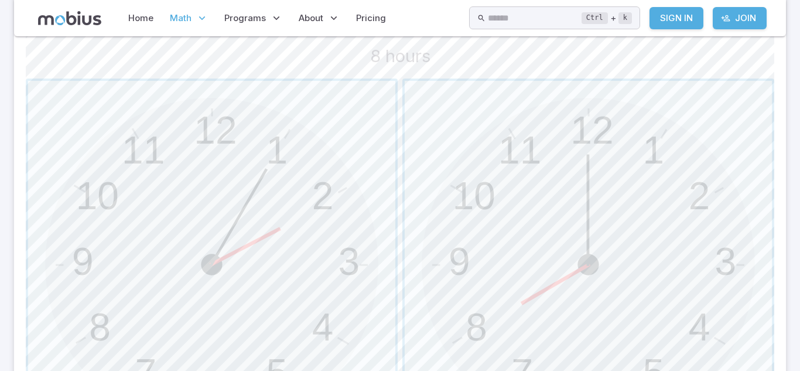
scroll to position [328, 0]
click at [471, 242] on span "button" at bounding box center [588, 263] width 367 height 367
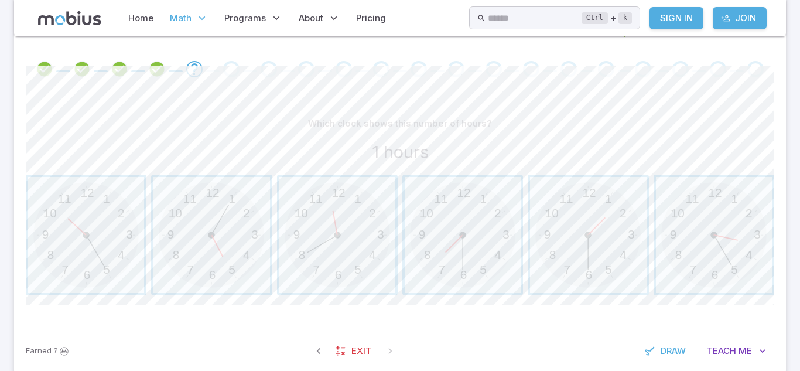
scroll to position [234, 0]
click at [562, 235] on span "button" at bounding box center [588, 233] width 116 height 116
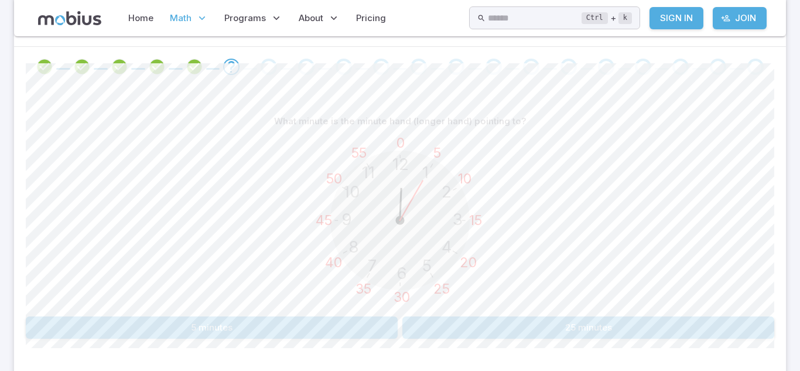
click at [439, 156] on text "5" at bounding box center [437, 152] width 8 height 17
click at [228, 326] on button "5 minutes" at bounding box center [212, 327] width 372 height 22
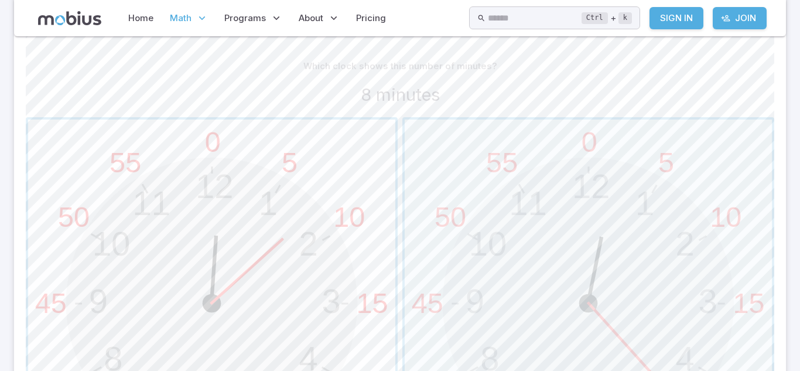
scroll to position [289, 0]
click at [214, 295] on span "button" at bounding box center [211, 302] width 367 height 367
click at [248, 270] on span "button" at bounding box center [211, 302] width 367 height 367
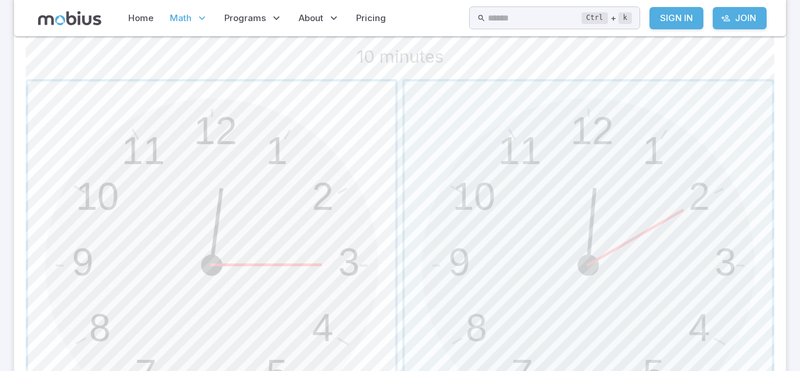
scroll to position [329, 0]
click at [470, 224] on span "button" at bounding box center [588, 263] width 367 height 367
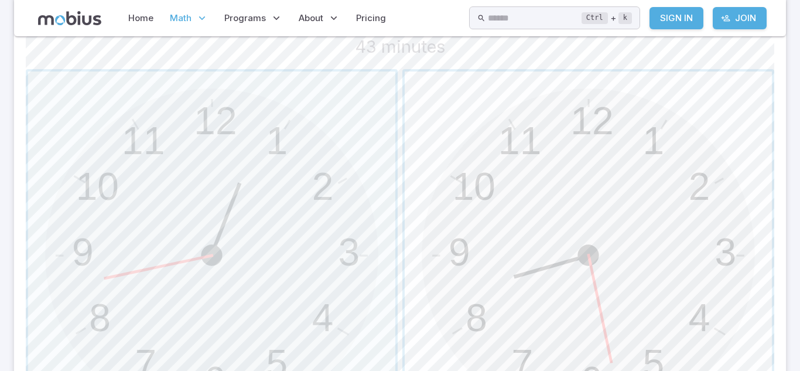
scroll to position [339, 0]
click at [211, 151] on span "button" at bounding box center [211, 253] width 367 height 367
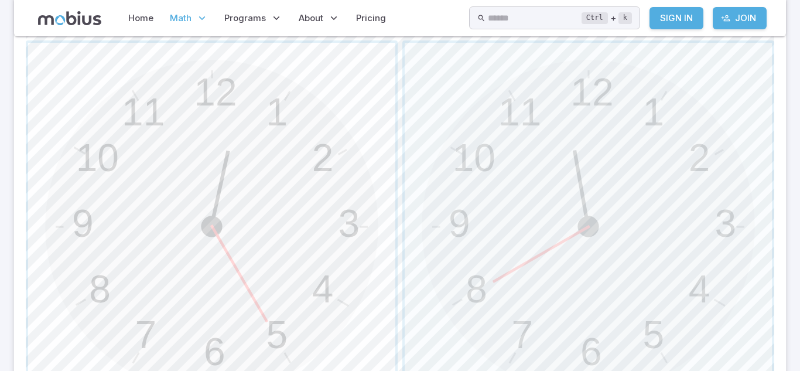
scroll to position [367, 0]
click at [510, 244] on span "button" at bounding box center [588, 225] width 367 height 367
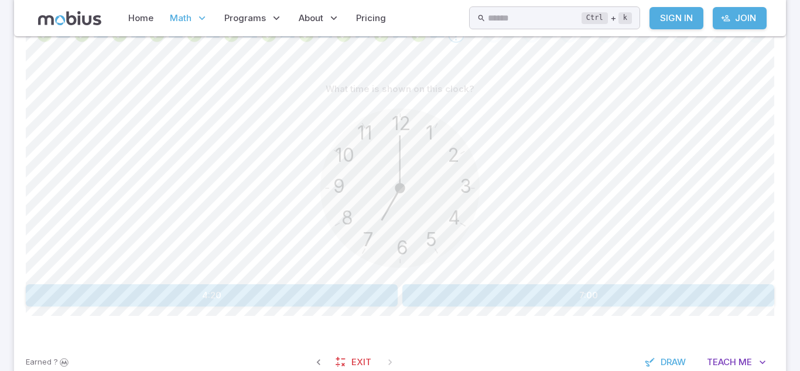
scroll to position [272, 0]
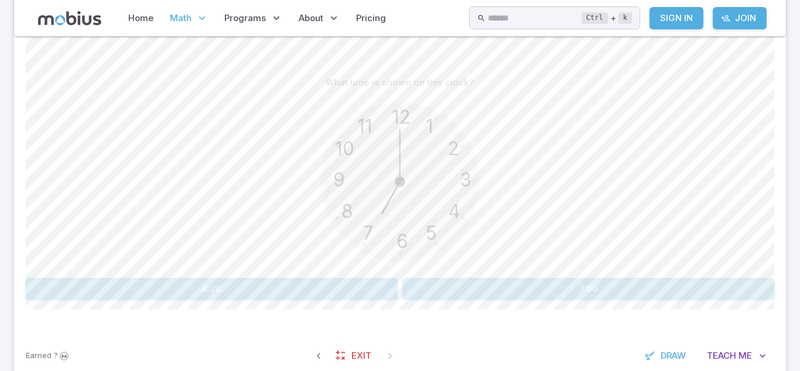
click at [436, 291] on button "7:00" at bounding box center [588, 289] width 372 height 22
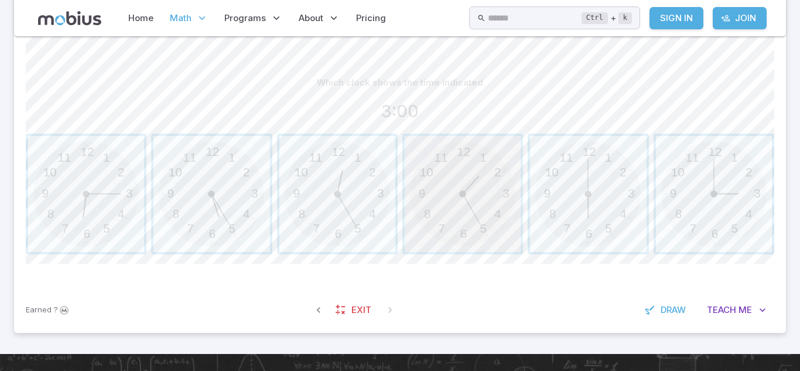
click at [426, 154] on span "button" at bounding box center [463, 194] width 116 height 116
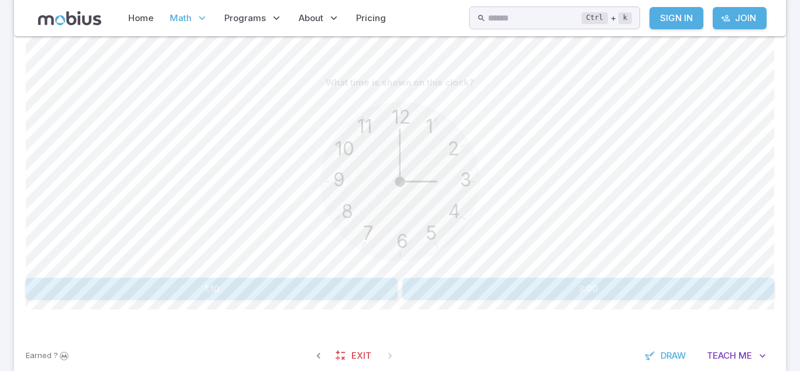
click at [501, 293] on button "3:00" at bounding box center [588, 289] width 372 height 22
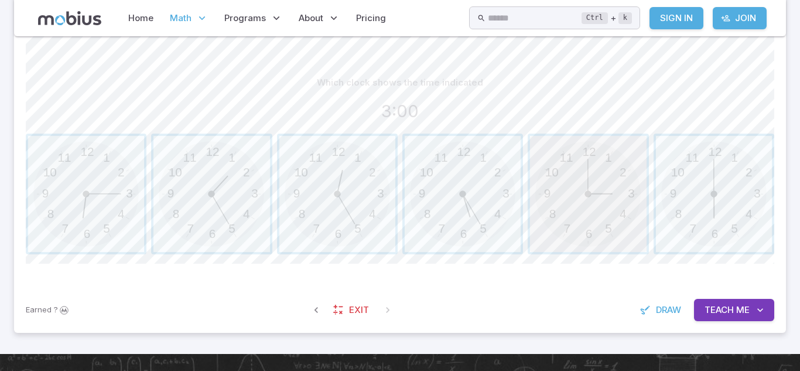
click at [609, 197] on span "button" at bounding box center [588, 194] width 116 height 116
click at [470, 151] on span "button" at bounding box center [463, 194] width 116 height 116
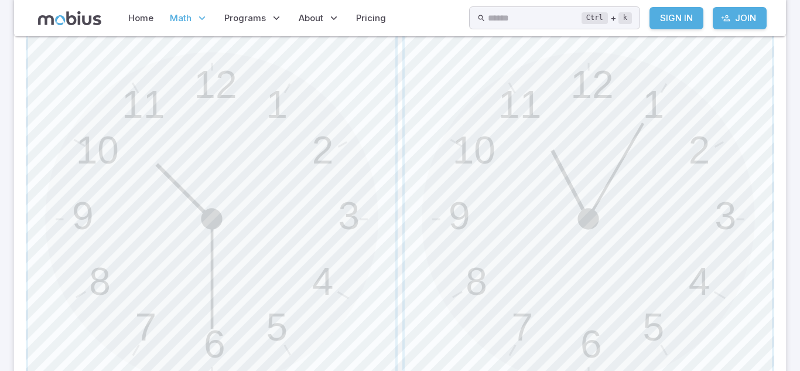
scroll to position [374, 0]
click at [330, 209] on span "button" at bounding box center [211, 218] width 367 height 367
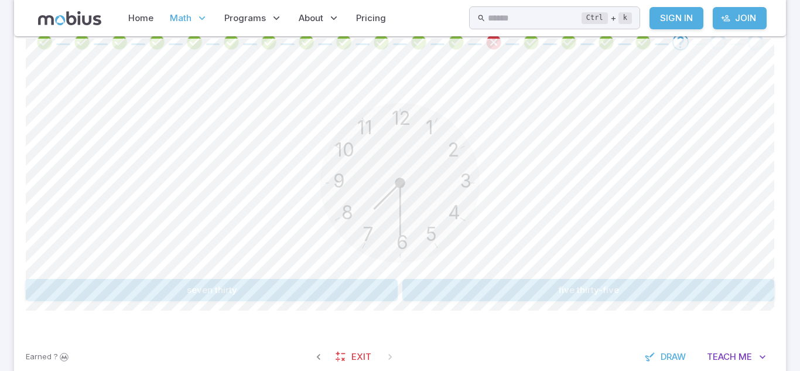
scroll to position [259, 0]
click at [207, 283] on button "seven thirty" at bounding box center [212, 289] width 372 height 22
click at [402, 284] on button "seven thirty" at bounding box center [588, 289] width 372 height 22
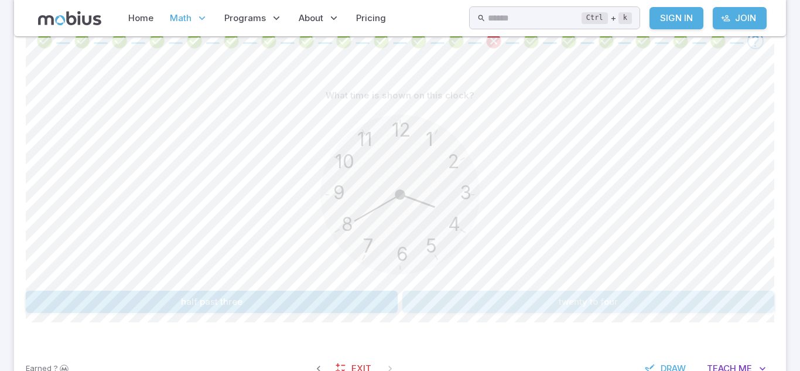
click at [473, 304] on button "twenty to four" at bounding box center [588, 302] width 372 height 22
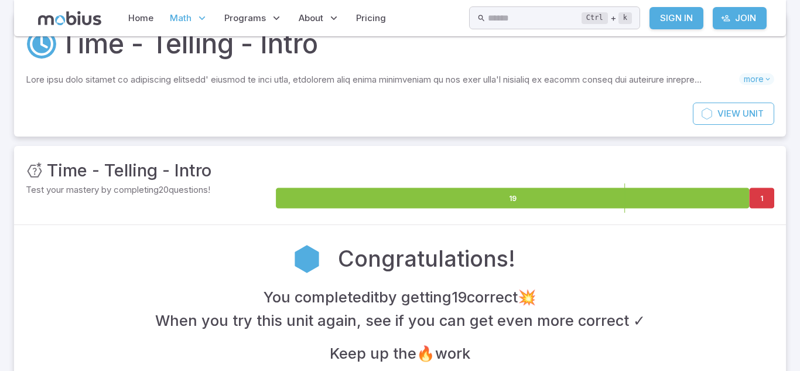
scroll to position [0, 0]
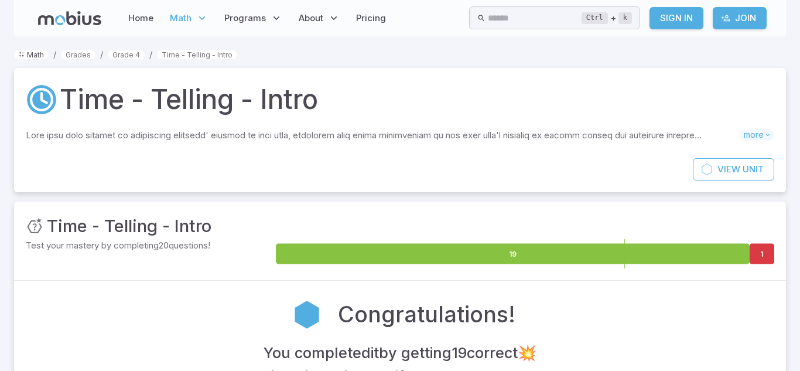
click at [34, 54] on link "Math" at bounding box center [31, 54] width 35 height 9
